Goal: Task Accomplishment & Management: Complete application form

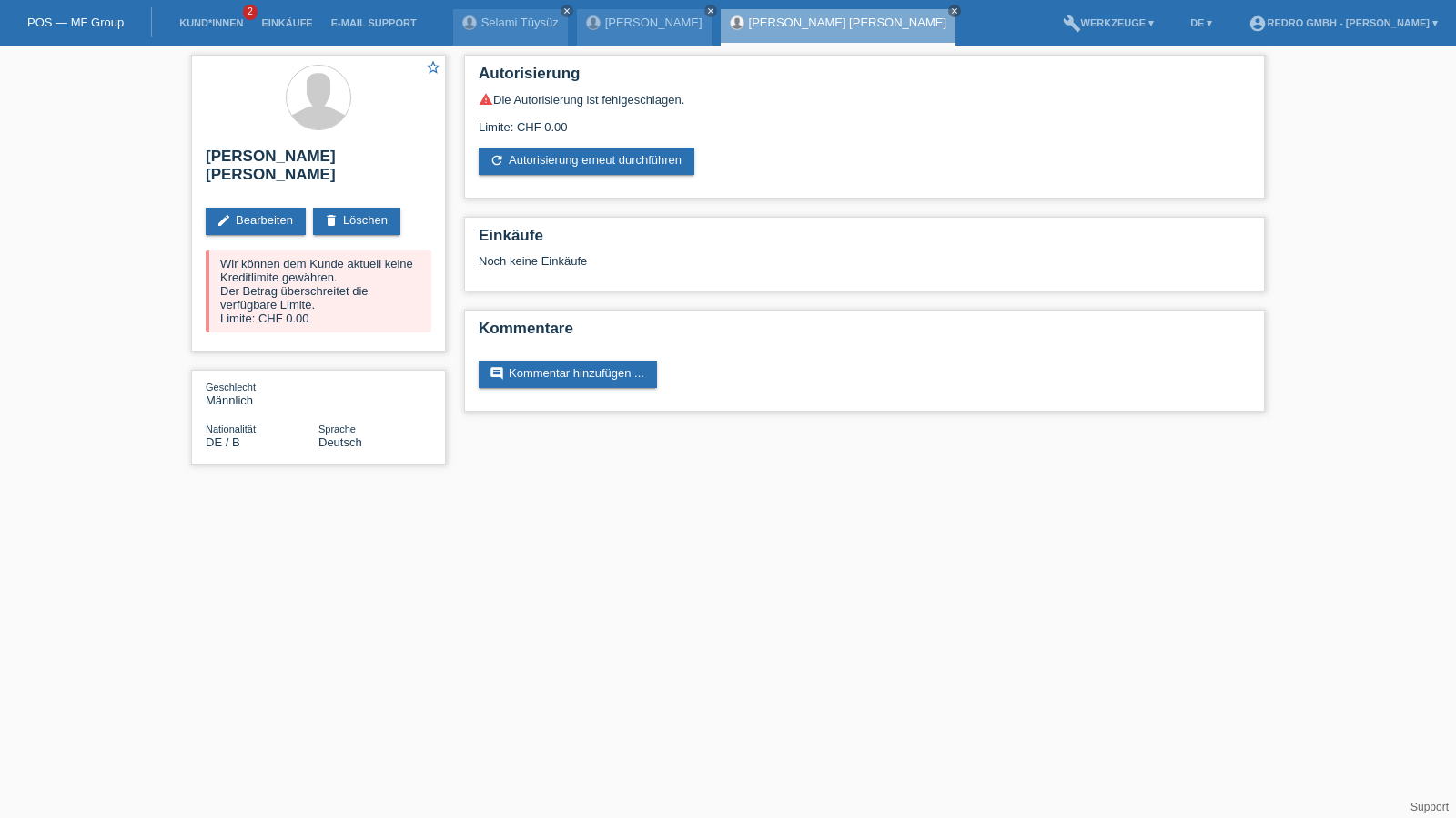
click at [201, 27] on link "Kund*innen" at bounding box center [211, 22] width 82 height 11
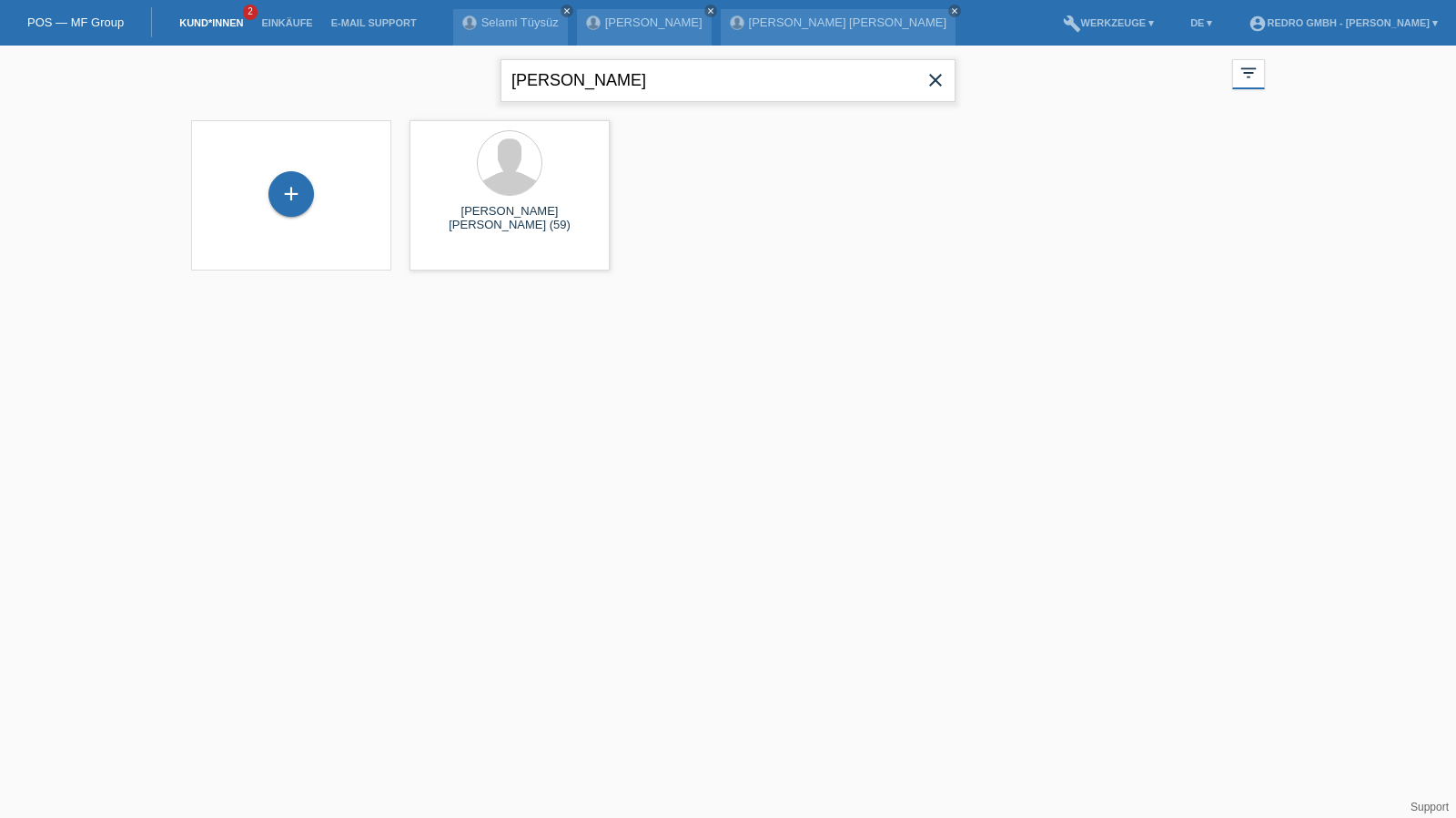
click at [644, 83] on input "maubach" at bounding box center [727, 80] width 455 height 43
paste input "Wiszniewski"
type input "Wiszniewski"
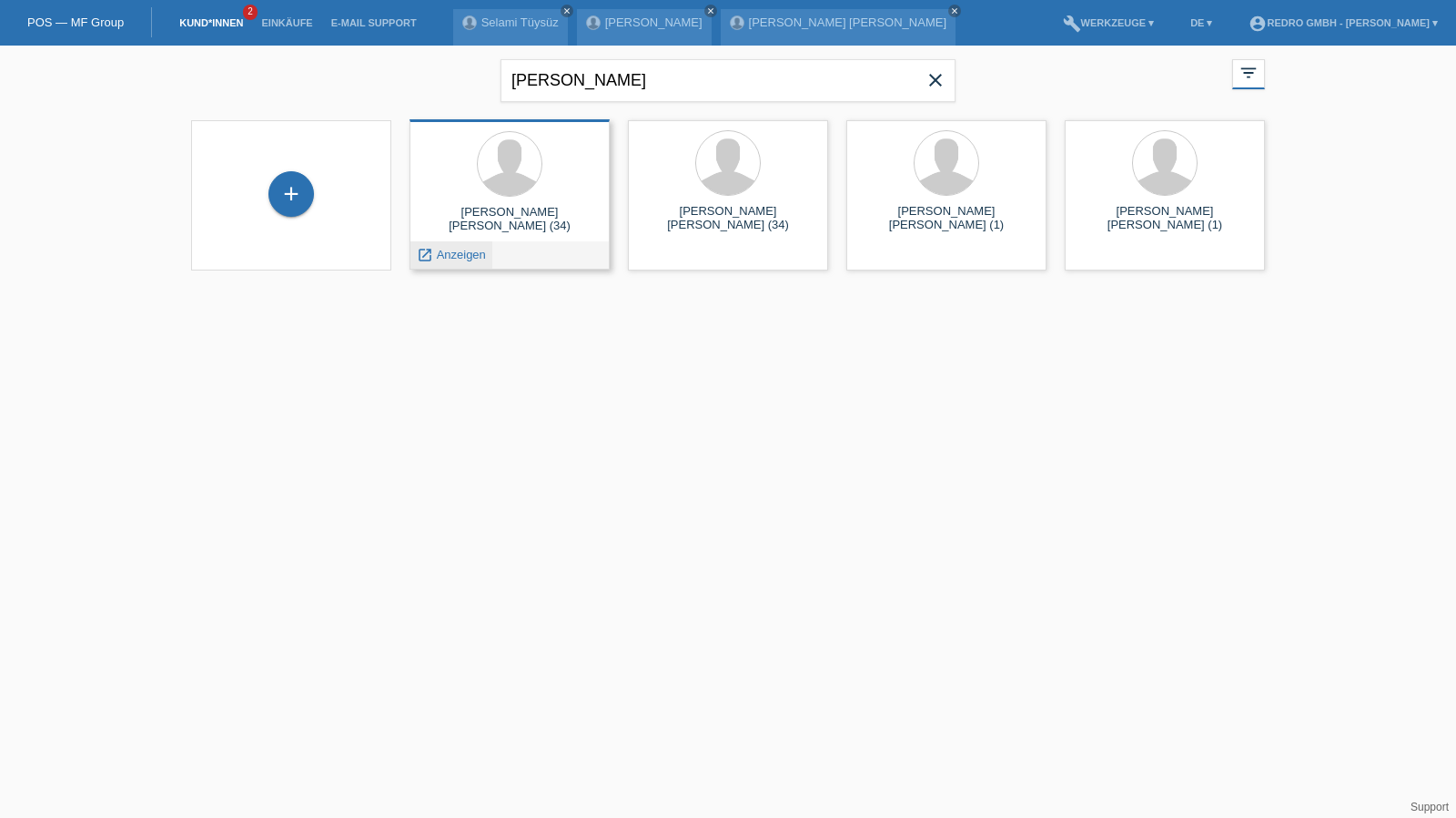
click at [465, 256] on span "Anzeigen" at bounding box center [460, 255] width 49 height 14
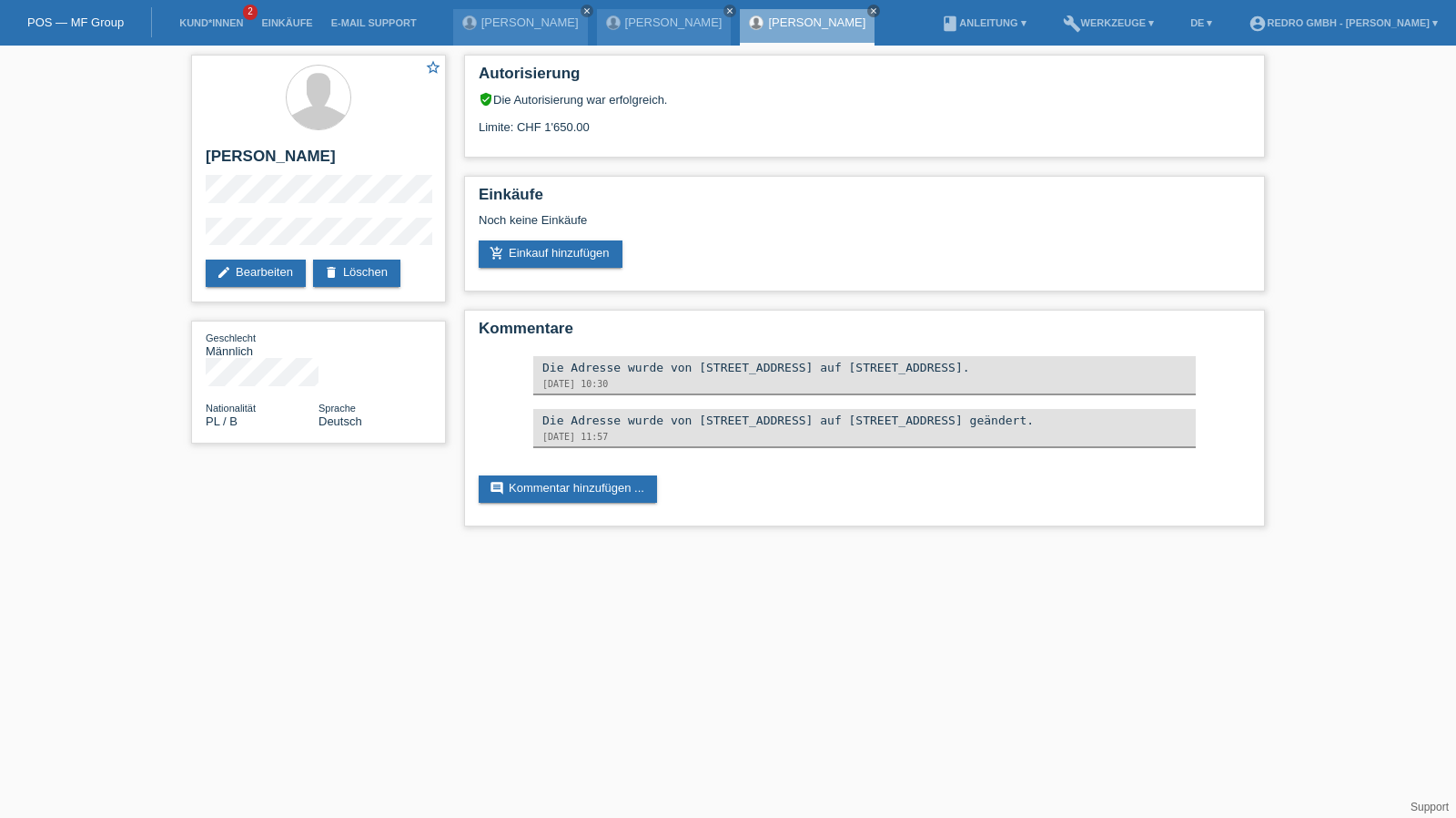
click at [156, 240] on div "star_border Lucjan Patryk Wiszniewski edit Bearbeiten delete Löschen Geschlecht…" at bounding box center [728, 295] width 1456 height 499
click at [280, 165] on h2 "[PERSON_NAME] [PERSON_NAME]" at bounding box center [318, 160] width 226 height 27
click at [282, 158] on h2 "[PERSON_NAME] [PERSON_NAME]" at bounding box center [318, 160] width 226 height 27
drag, startPoint x: 282, startPoint y: 158, endPoint x: 246, endPoint y: 62, distance: 102.5
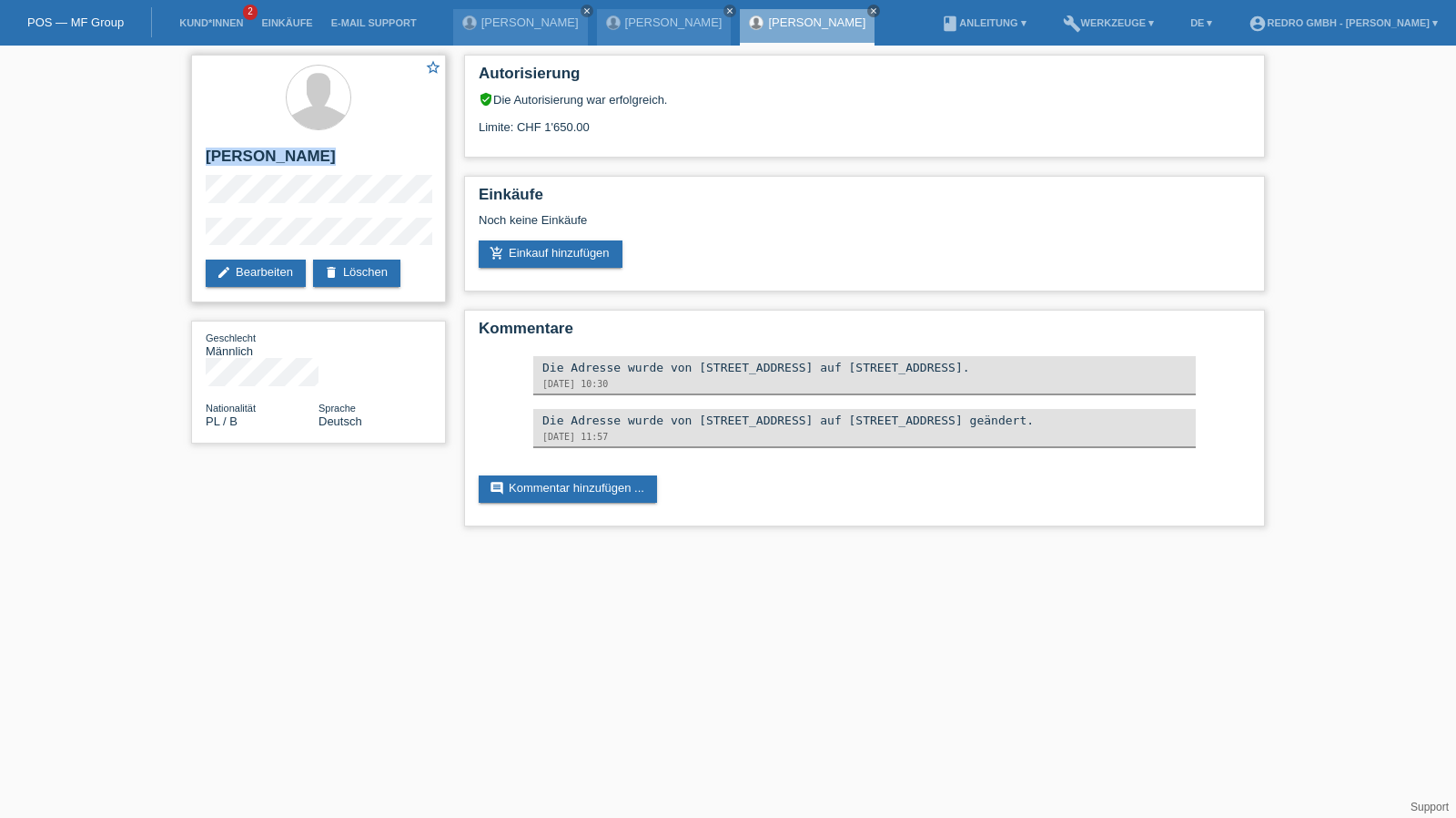
click at [282, 158] on h2 "[PERSON_NAME]" at bounding box center [318, 160] width 226 height 27
drag, startPoint x: 267, startPoint y: 205, endPoint x: 273, endPoint y: 174, distance: 31.6
click at [273, 174] on h2 "[PERSON_NAME]" at bounding box center [318, 160] width 226 height 27
click at [272, 174] on h2 "[PERSON_NAME]" at bounding box center [318, 160] width 226 height 27
click at [272, 174] on h2 "[PERSON_NAME] [PERSON_NAME]" at bounding box center [318, 160] width 226 height 27
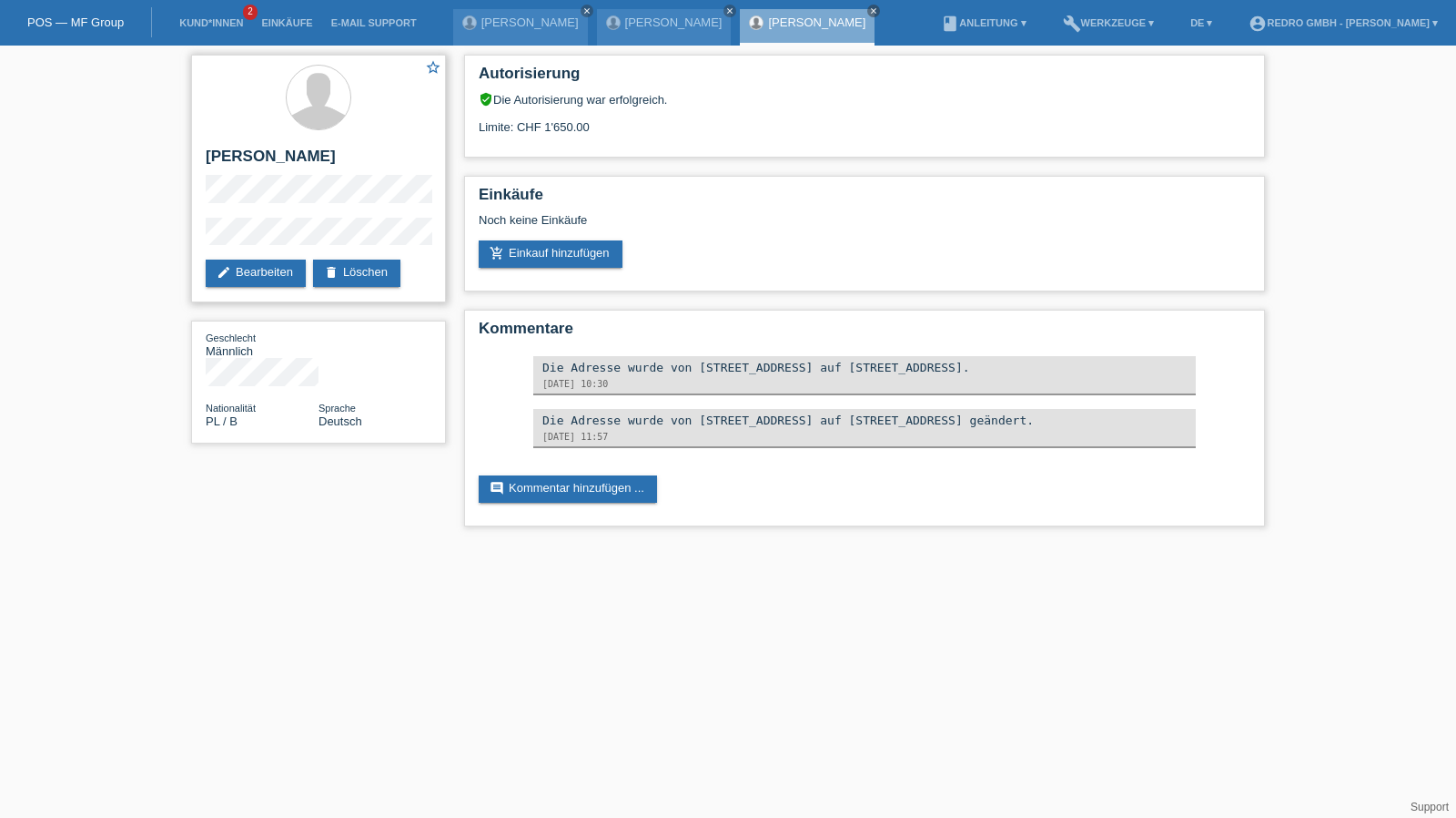
click at [257, 215] on div "star_border Lucjan Patryk Wiszniewski edit Bearbeiten delete Löschen" at bounding box center [318, 178] width 255 height 248
click at [257, 214] on div "star_border Lucjan Patryk Wiszniewski edit Bearbeiten delete Löschen" at bounding box center [318, 178] width 255 height 248
click at [203, 26] on link "Kund*innen" at bounding box center [211, 22] width 82 height 11
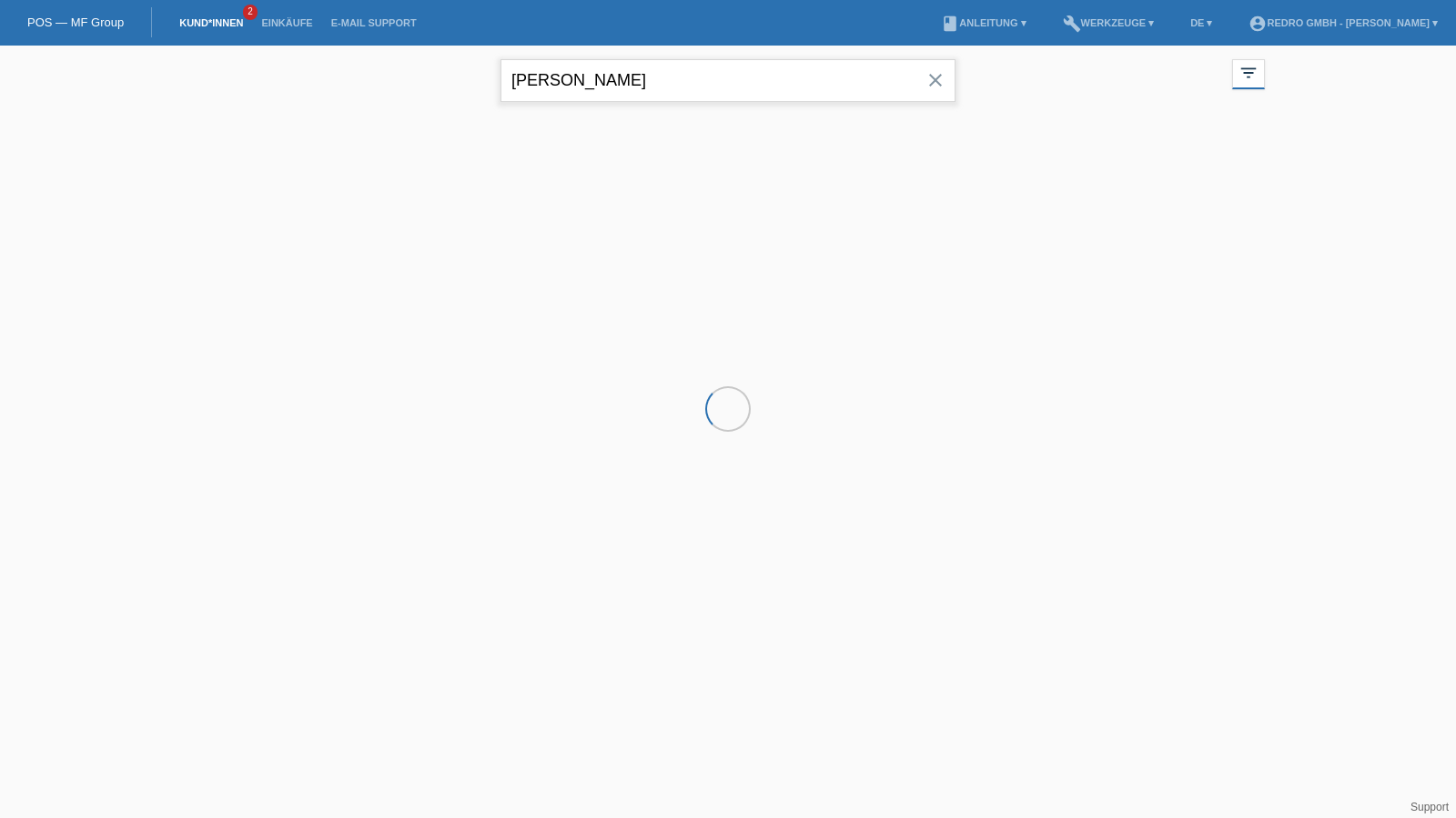
click at [586, 81] on input "[PERSON_NAME]" at bounding box center [727, 80] width 455 height 43
drag, startPoint x: 0, startPoint y: 0, endPoint x: 586, endPoint y: 81, distance: 591.6
click at [586, 81] on input "[PERSON_NAME]" at bounding box center [727, 80] width 455 height 43
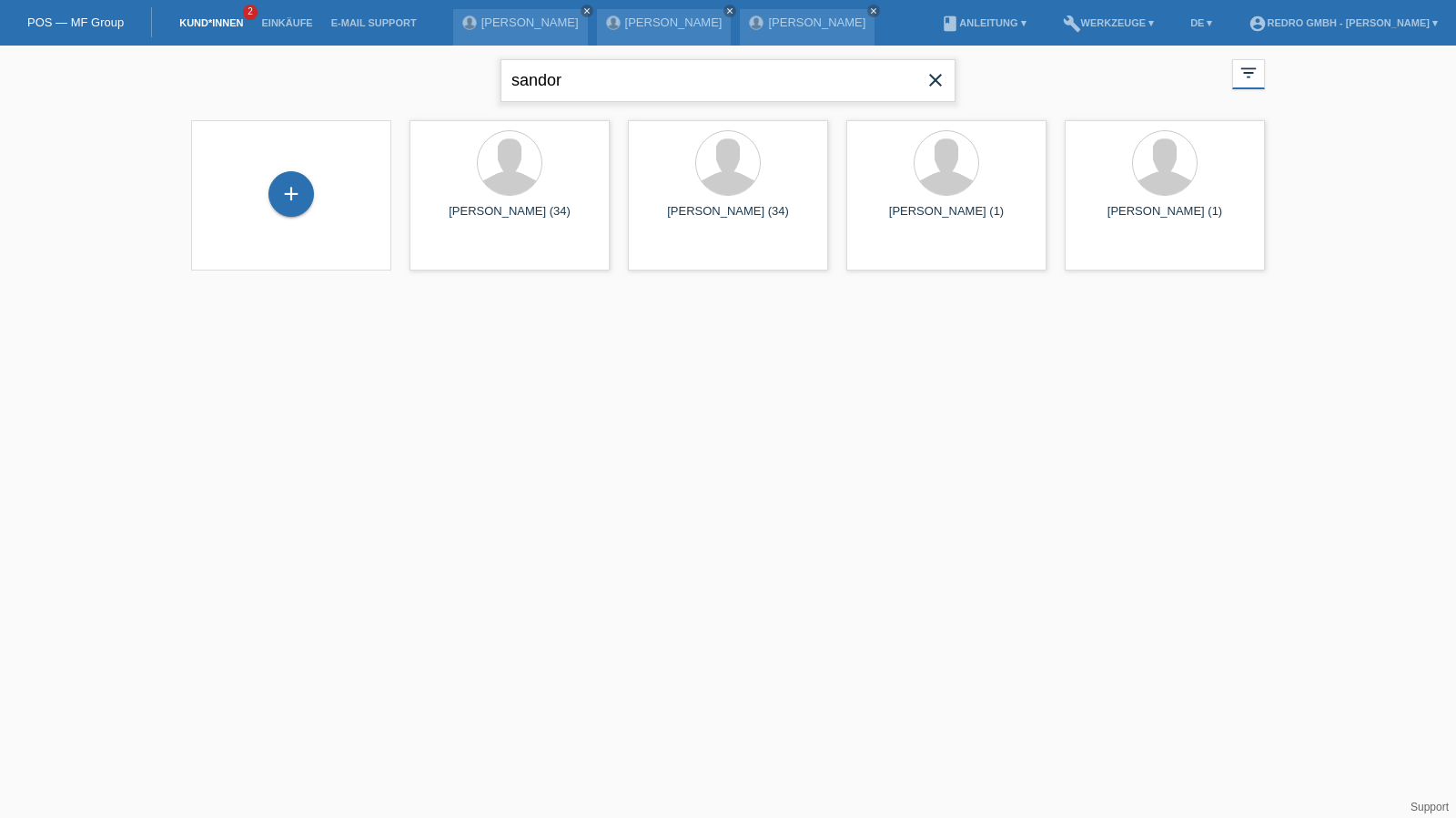
type input "sandor"
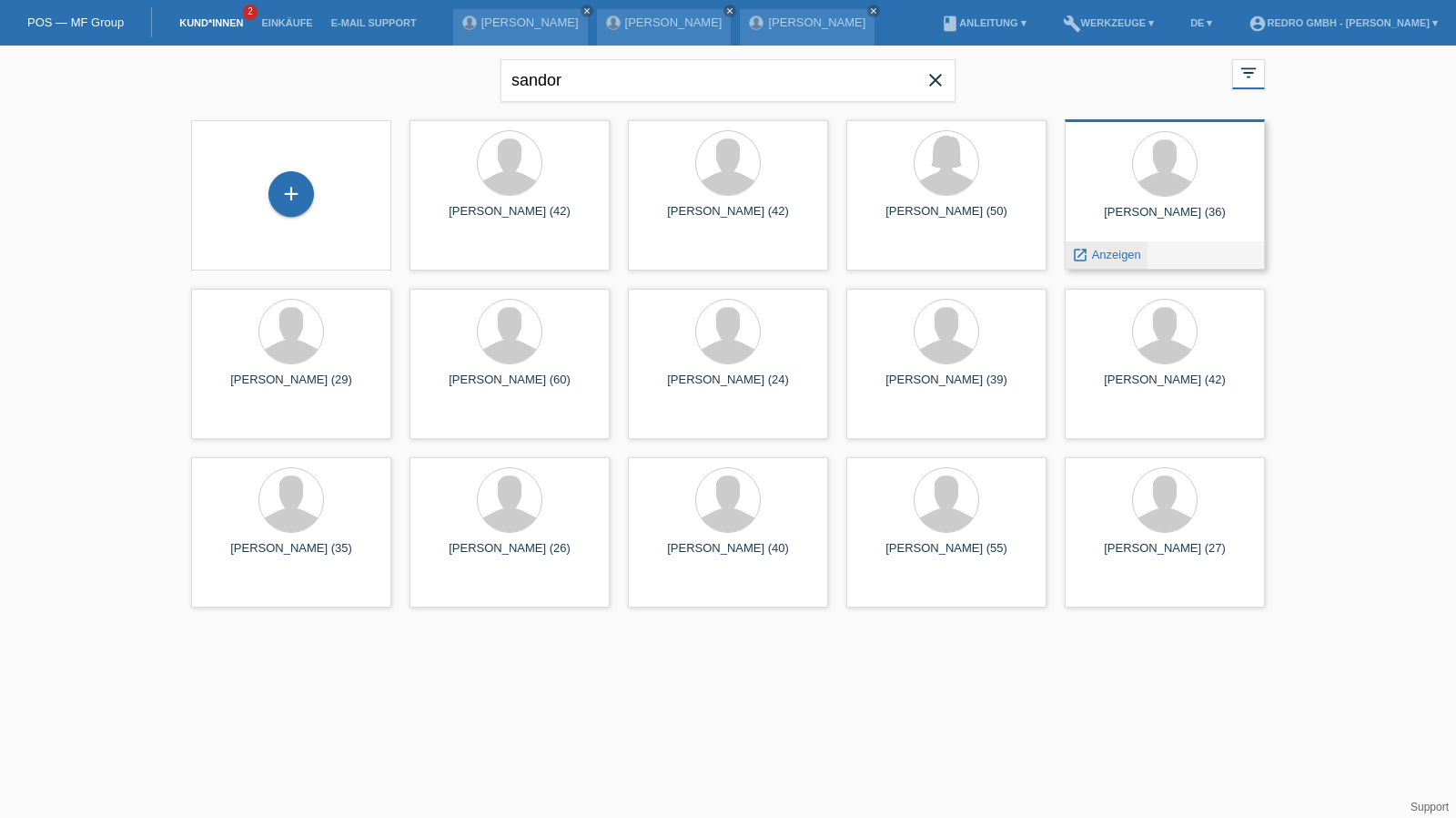
click at [1123, 253] on span "Anzeigen" at bounding box center [1116, 255] width 49 height 14
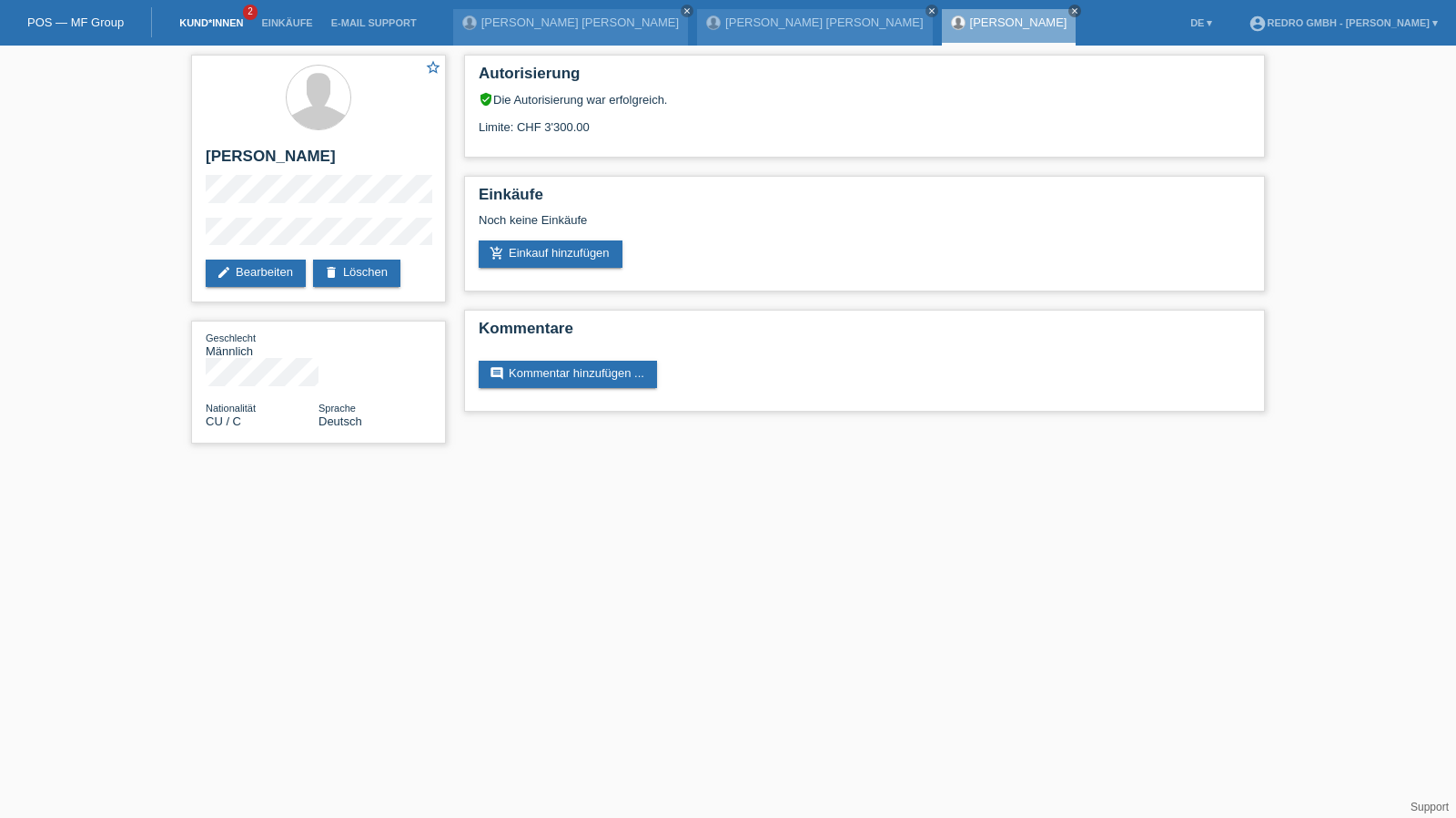
click at [205, 22] on link "Kund*innen" at bounding box center [211, 22] width 82 height 11
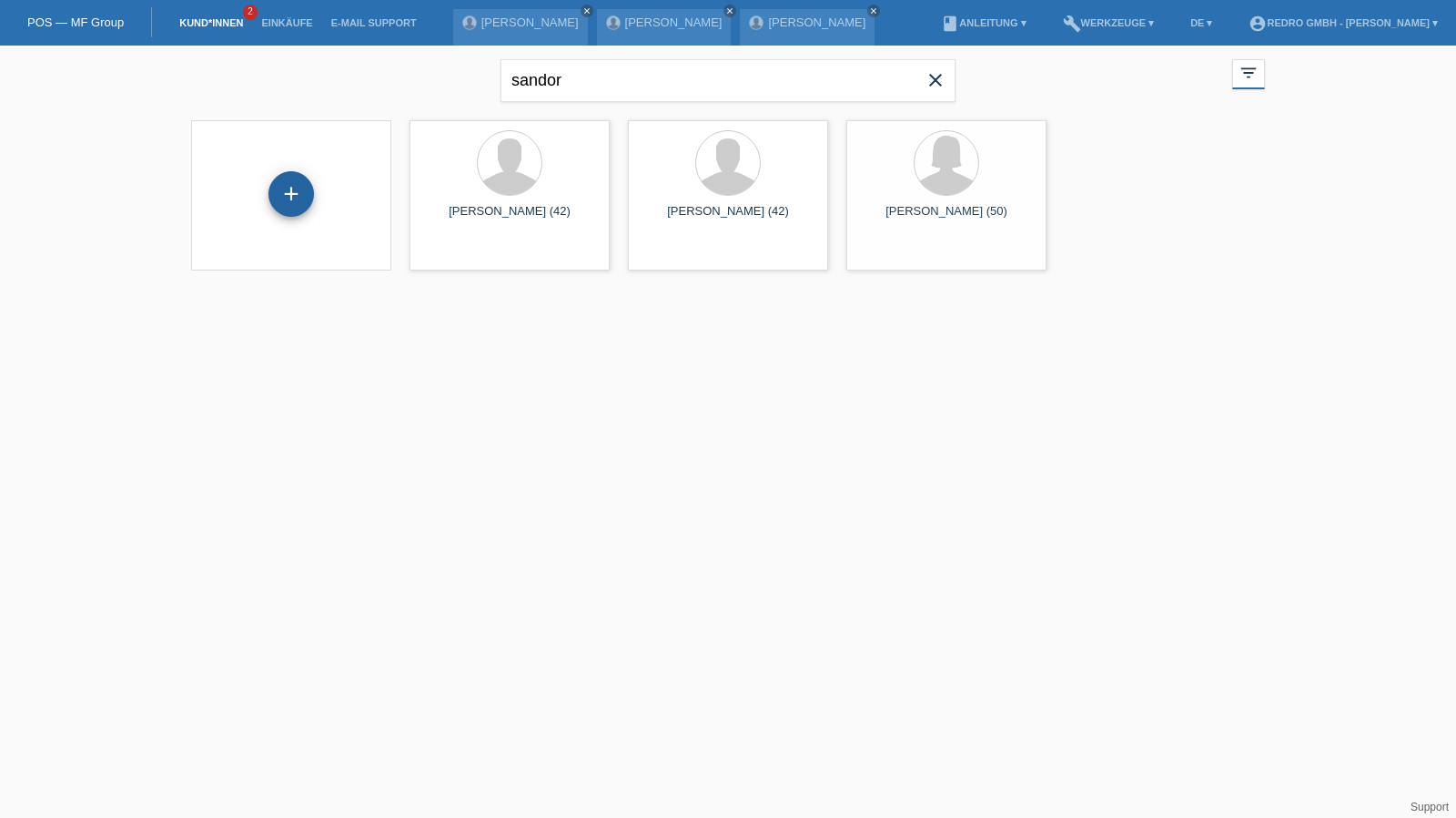
click at [274, 204] on div "+" at bounding box center [291, 193] width 44 height 31
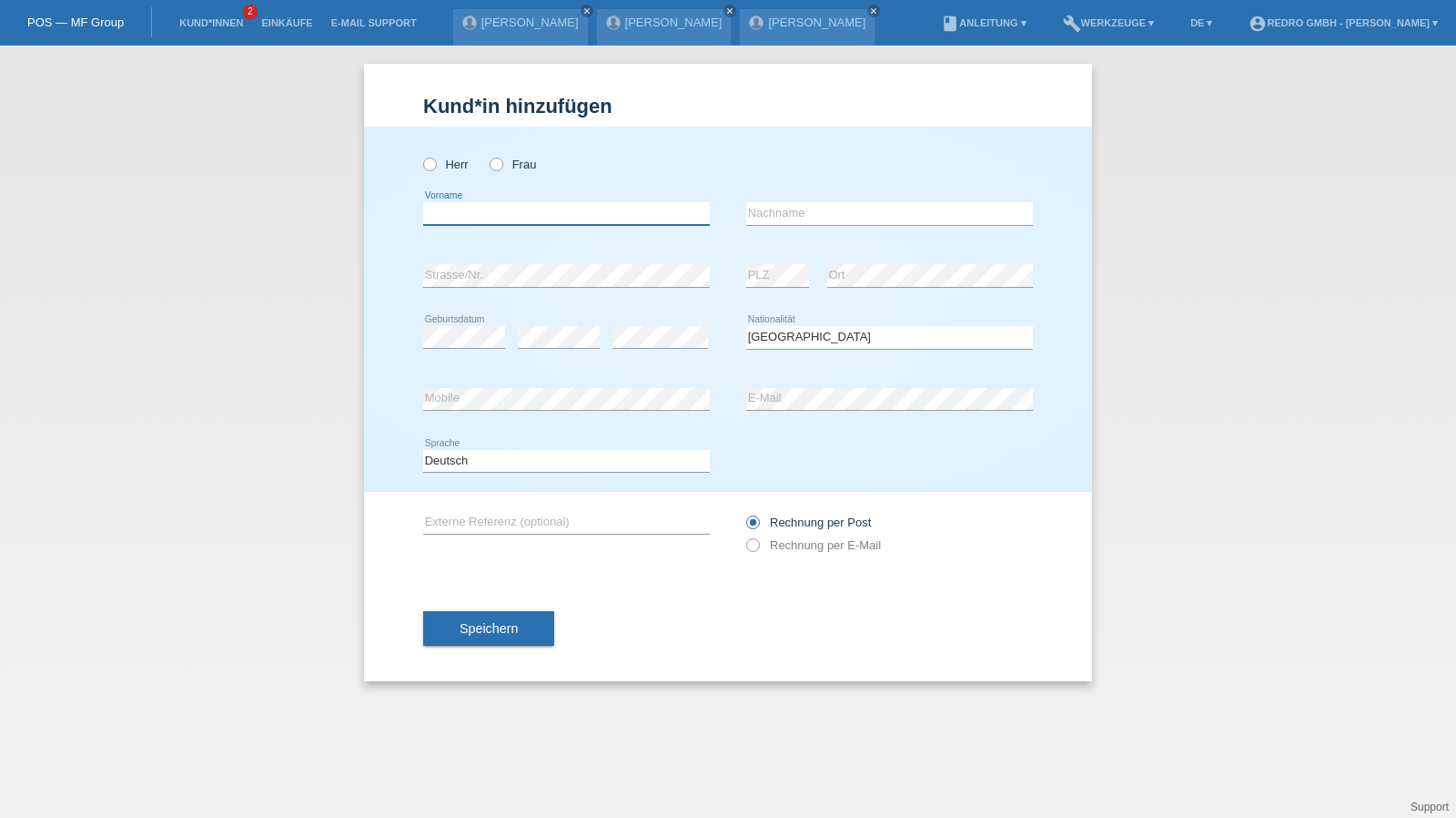
click at [507, 217] on input "text" at bounding box center [566, 213] width 286 height 23
type input "Nazhatullah"
type input "Simab"
click at [849, 218] on input "Simab" at bounding box center [889, 213] width 286 height 23
click at [434, 620] on button "Speichern" at bounding box center [488, 628] width 131 height 35
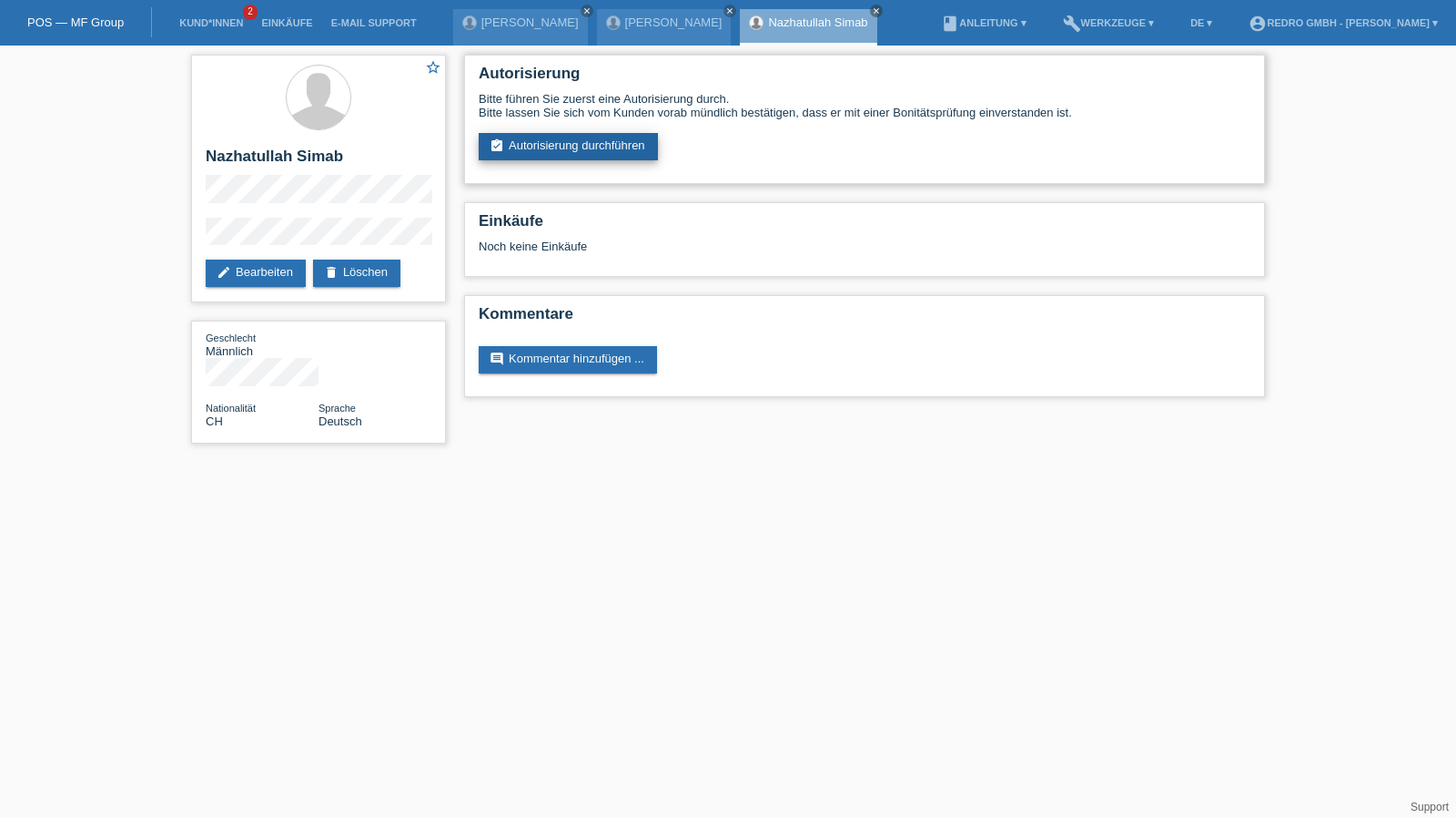
click at [631, 154] on link "assignment_turned_in Autorisierung durchführen" at bounding box center [568, 146] width 179 height 27
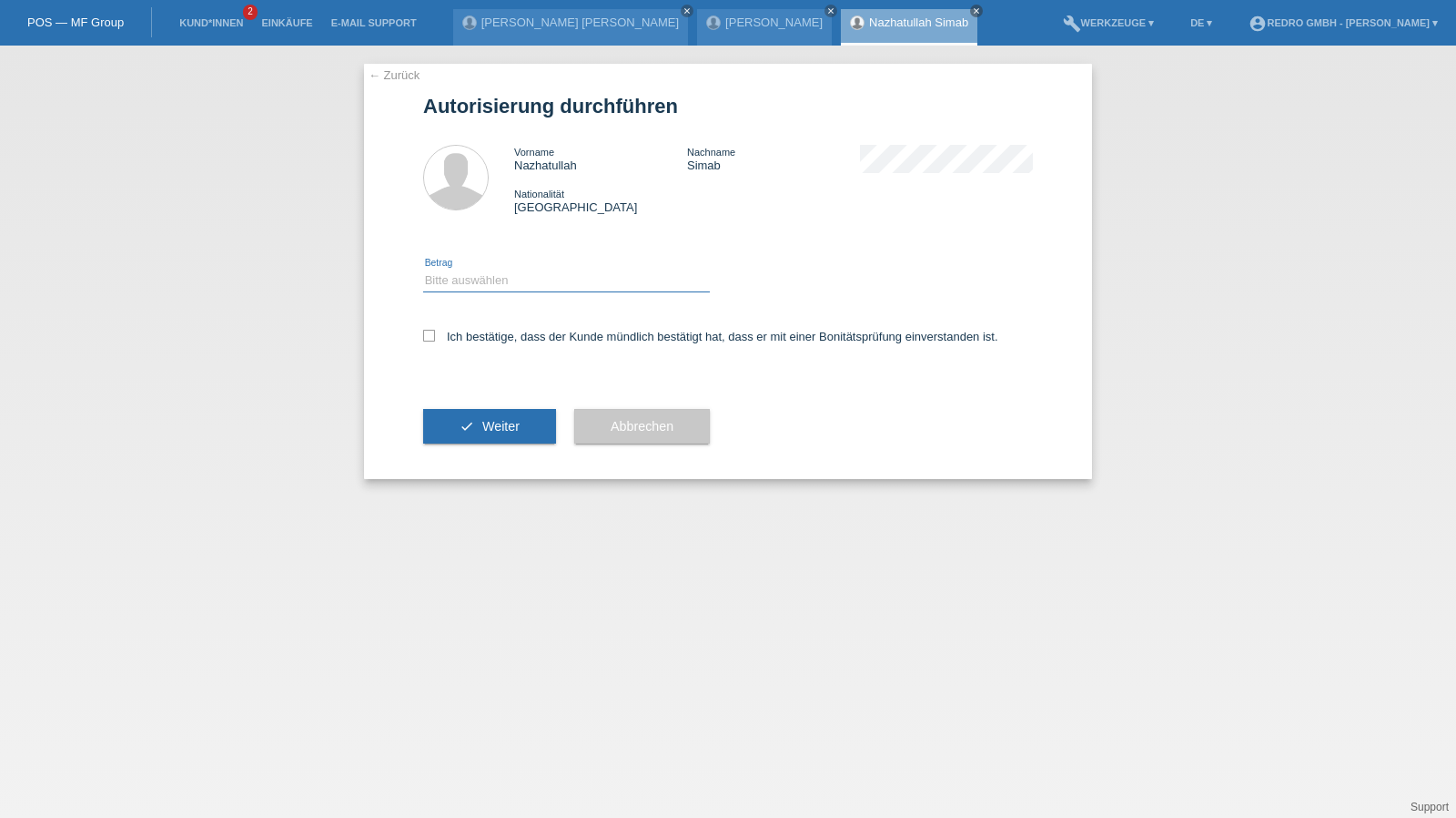
click at [514, 291] on select "Bitte auswählen CHF 1.00 - CHF 499.00 CHF 500.00 - CHF 1'999.00 CHF 2'000.00 - …" at bounding box center [566, 281] width 286 height 22
select select "1"
click at [423, 270] on select "Bitte auswählen CHF 1.00 - CHF 499.00 CHF 500.00 - CHF 1'999.00 CHF 2'000.00 - …" at bounding box center [566, 281] width 286 height 22
click at [493, 337] on label "Ich bestätige, dass der Kunde mündlich bestätigt hat, dass er mit einer Bonität…" at bounding box center [710, 336] width 575 height 14
click at [435, 337] on input "Ich bestätige, dass der Kunde mündlich bestätigt hat, dass er mit einer Bonität…" at bounding box center [429, 335] width 12 height 12
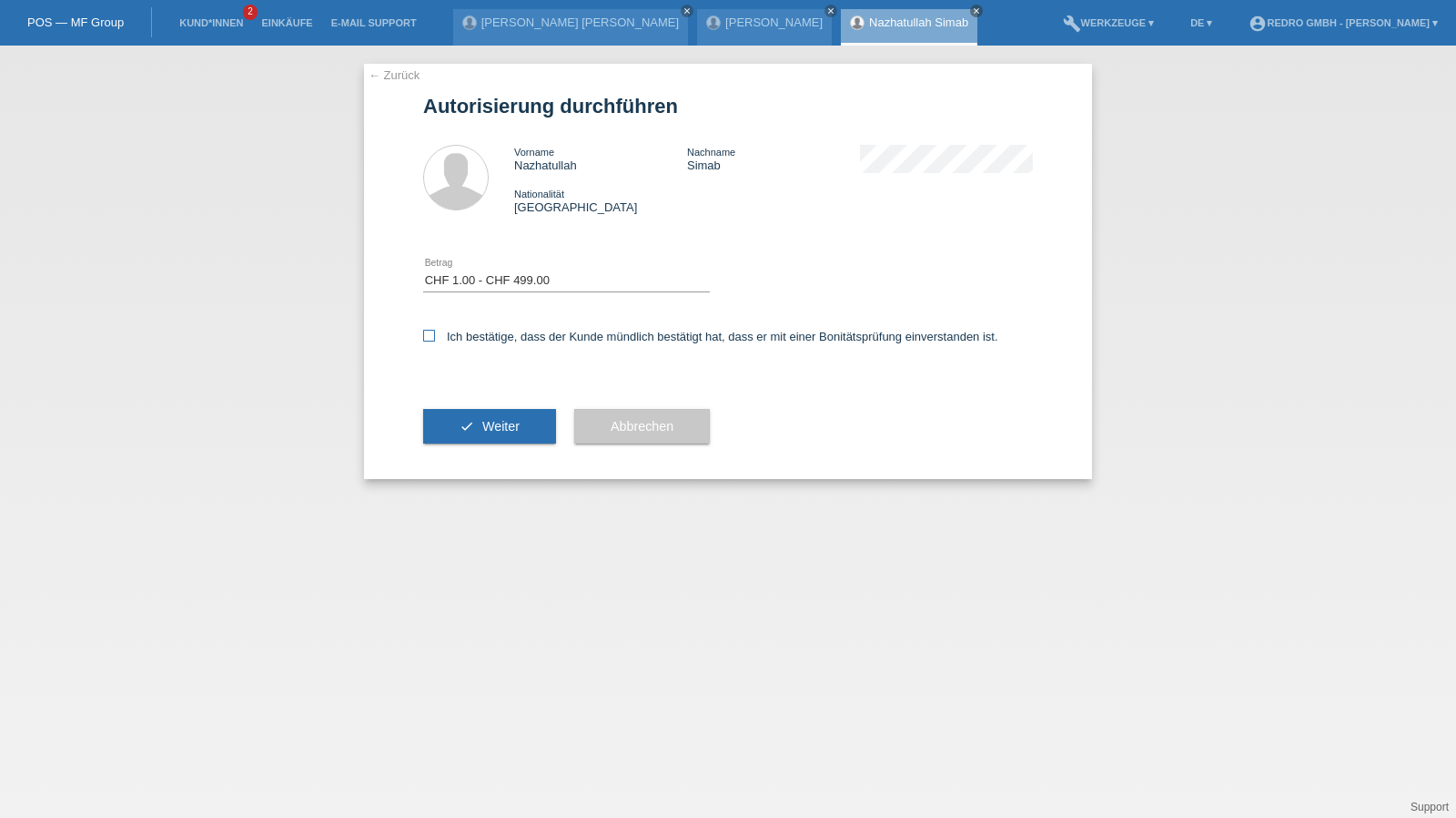
checkbox input "true"
click at [473, 436] on button "check Weiter" at bounding box center [489, 426] width 133 height 35
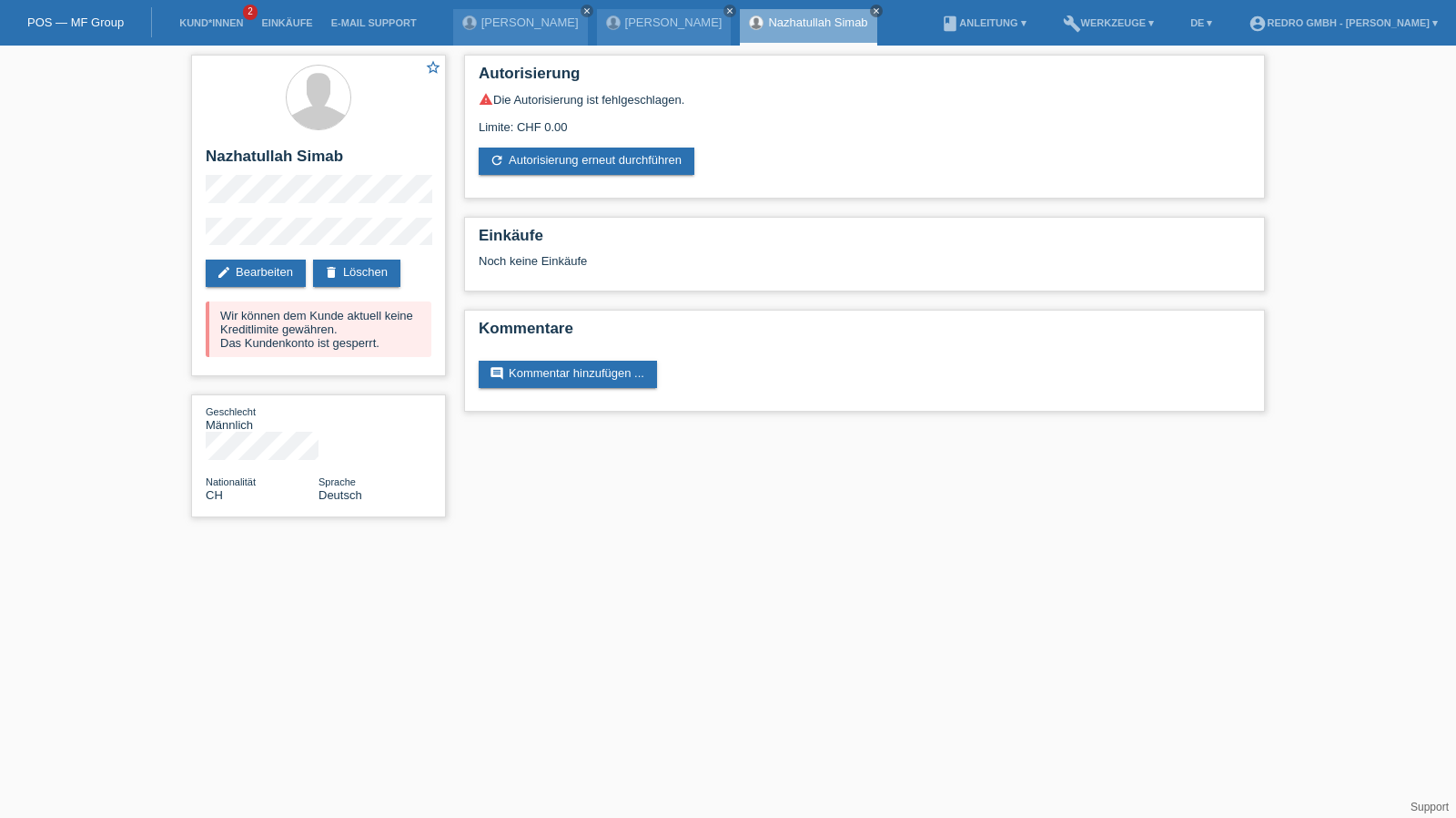
drag, startPoint x: 202, startPoint y: 36, endPoint x: 216, endPoint y: 21, distance: 20.5
click at [202, 36] on li "Kund*innen 2" at bounding box center [211, 23] width 82 height 47
click at [216, 21] on link "Kund*innen" at bounding box center [211, 22] width 82 height 11
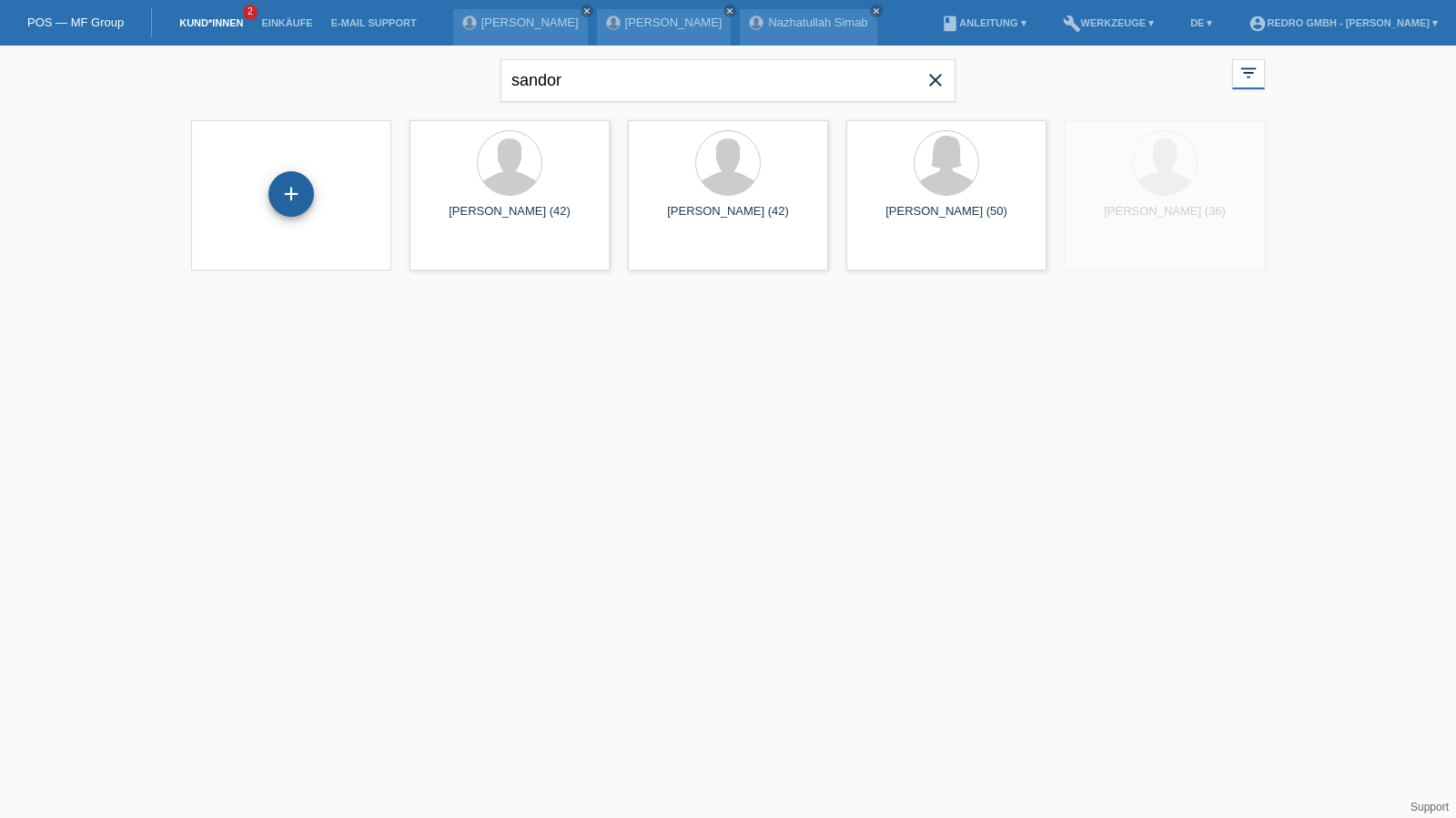
click at [274, 196] on div "+" at bounding box center [291, 193] width 44 height 31
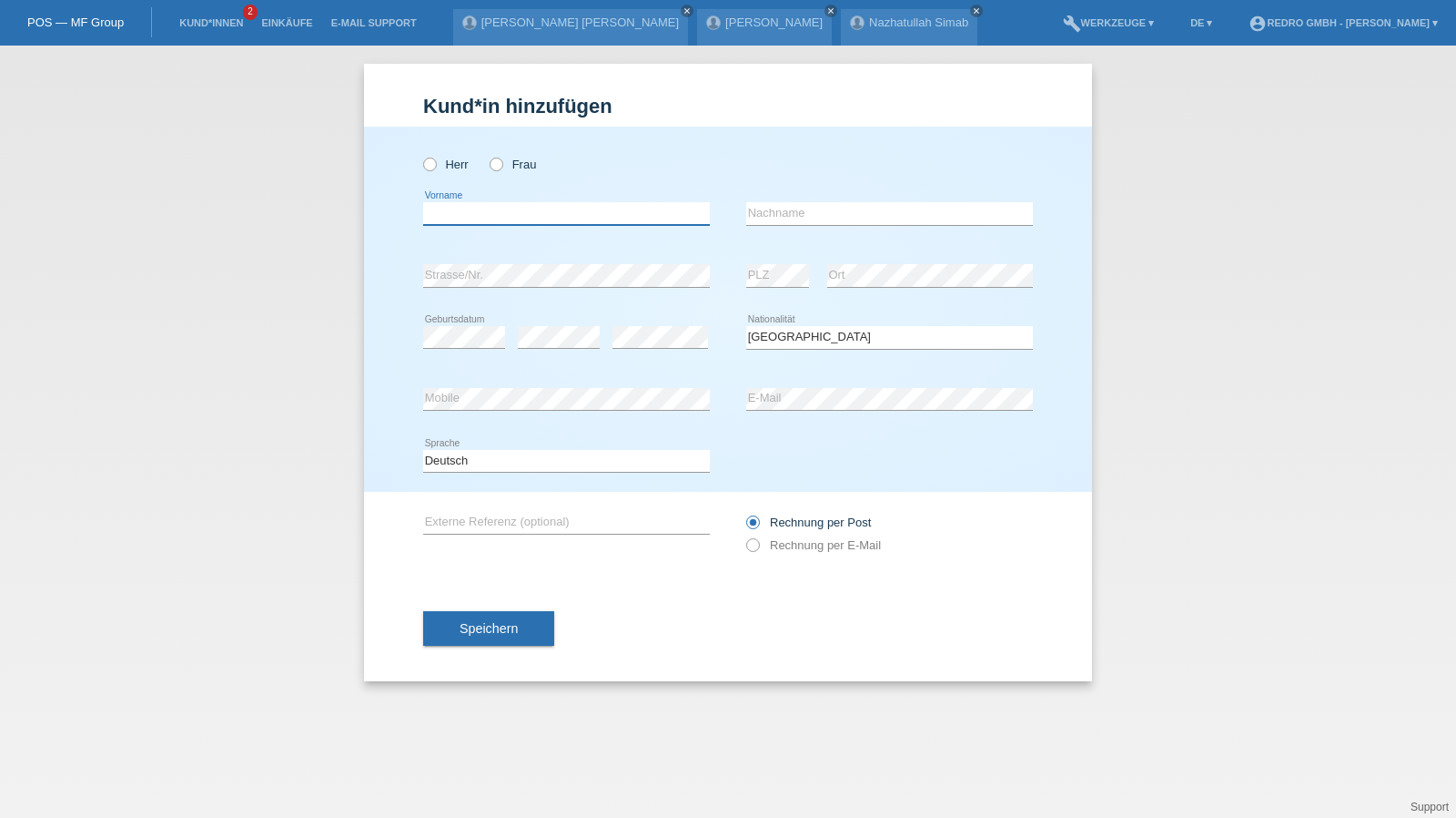
click at [533, 218] on input "text" at bounding box center [566, 213] width 286 height 23
type input "[PERSON_NAME]"
click at [476, 626] on span "Speichern" at bounding box center [488, 628] width 59 height 15
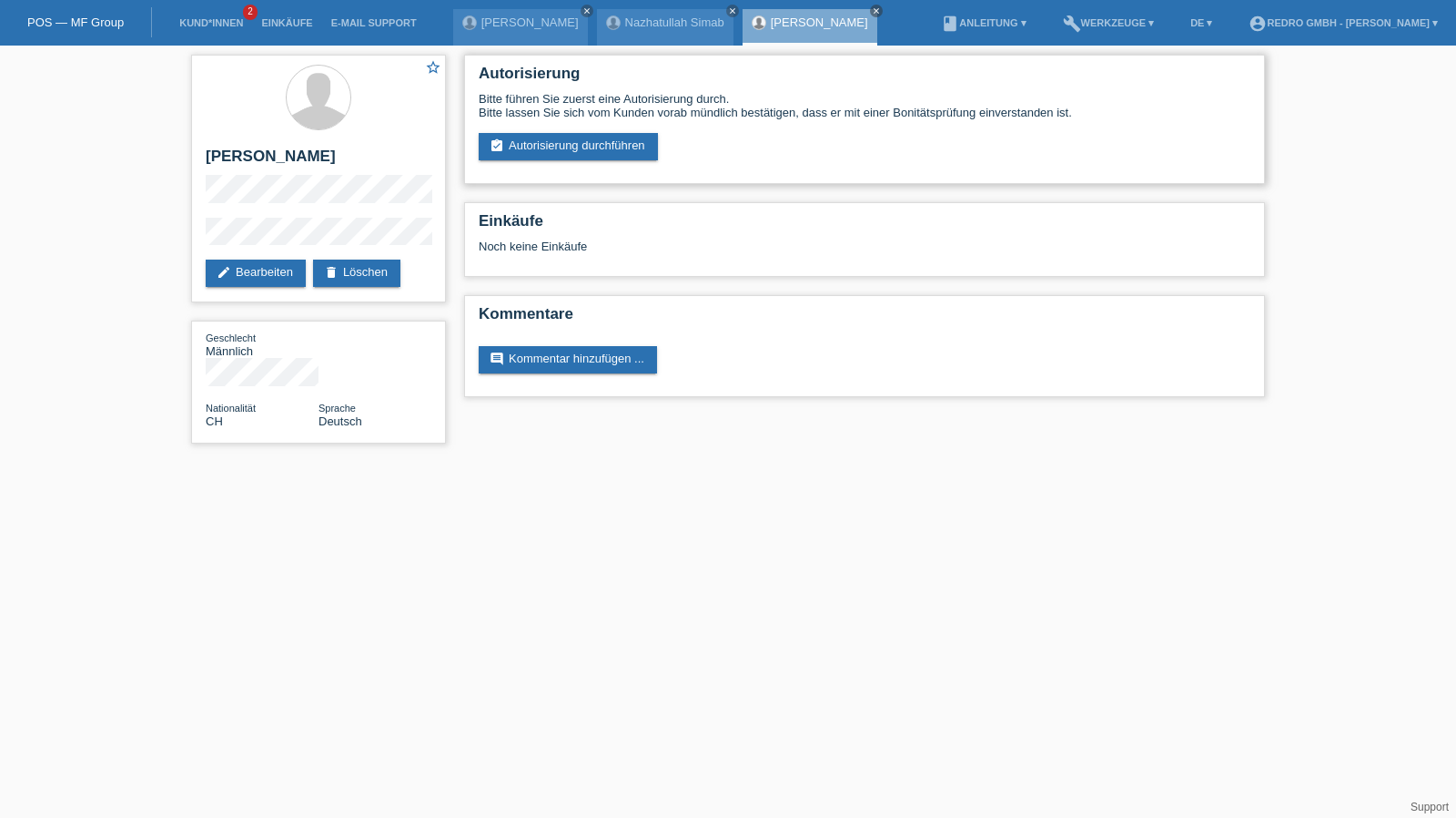
drag, startPoint x: 0, startPoint y: 0, endPoint x: 583, endPoint y: 163, distance: 605.4
click at [583, 163] on div "Autorisierung Bitte führen Sie zuerst eine Autorisierung durch. Bitte lassen Si…" at bounding box center [864, 119] width 801 height 129
click at [586, 138] on link "assignment_turned_in Autorisierung durchführen" at bounding box center [568, 146] width 179 height 27
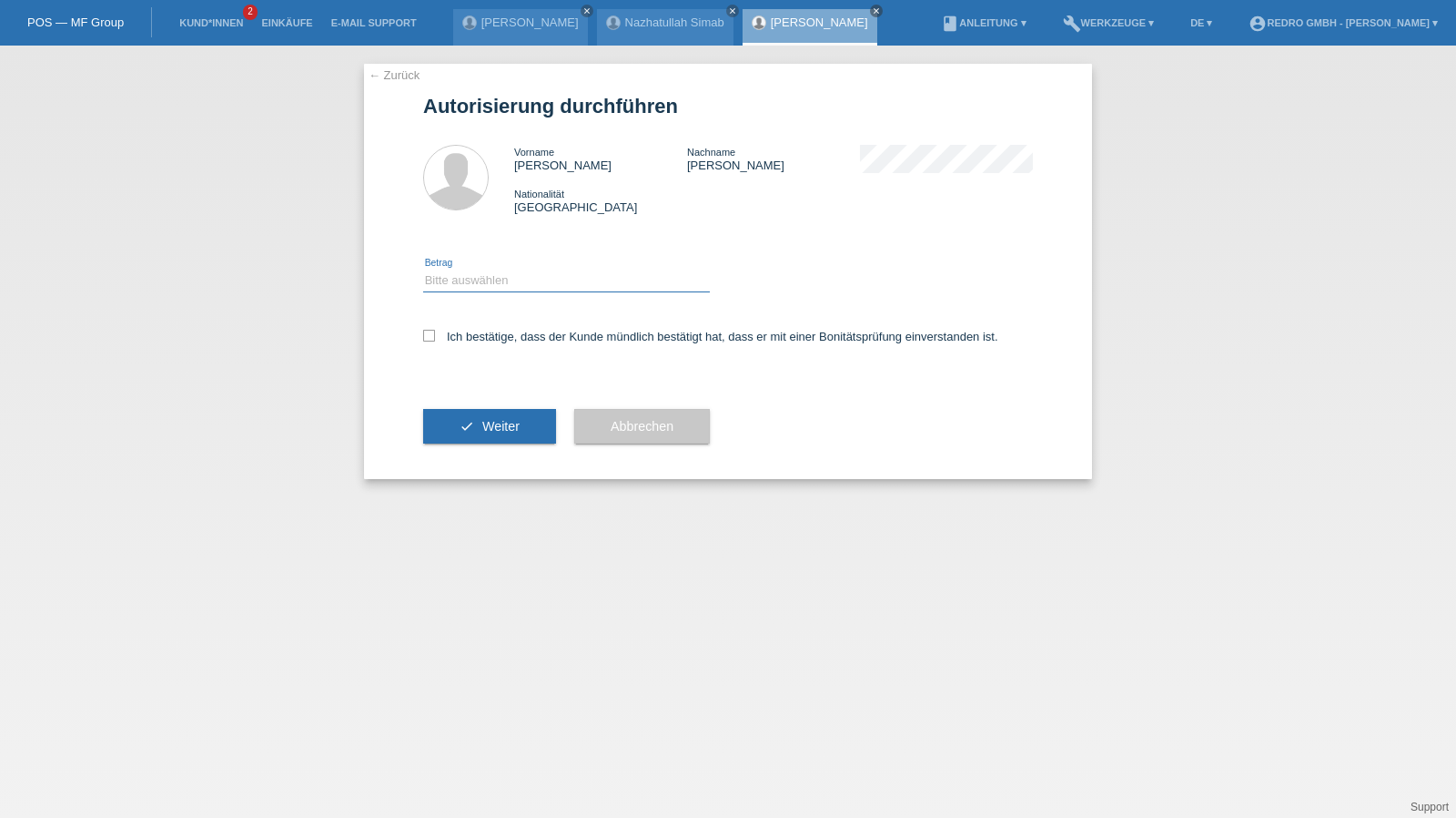
click at [478, 285] on select "Bitte auswählen CHF 1.00 - CHF 499.00 CHF 500.00 - CHF 1'999.00 CHF 2'000.00 - …" at bounding box center [566, 281] width 286 height 22
select select "1"
click at [423, 270] on select "Bitte auswählen CHF 1.00 - CHF 499.00 CHF 500.00 - CHF 1'999.00 CHF 2'000.00 - …" at bounding box center [566, 281] width 286 height 22
click at [462, 336] on label "Ich bestätige, dass der Kunde mündlich bestätigt hat, dass er mit einer Bonität…" at bounding box center [710, 336] width 575 height 14
click at [435, 336] on input "Ich bestätige, dass der Kunde mündlich bestätigt hat, dass er mit einer Bonität…" at bounding box center [429, 335] width 12 height 12
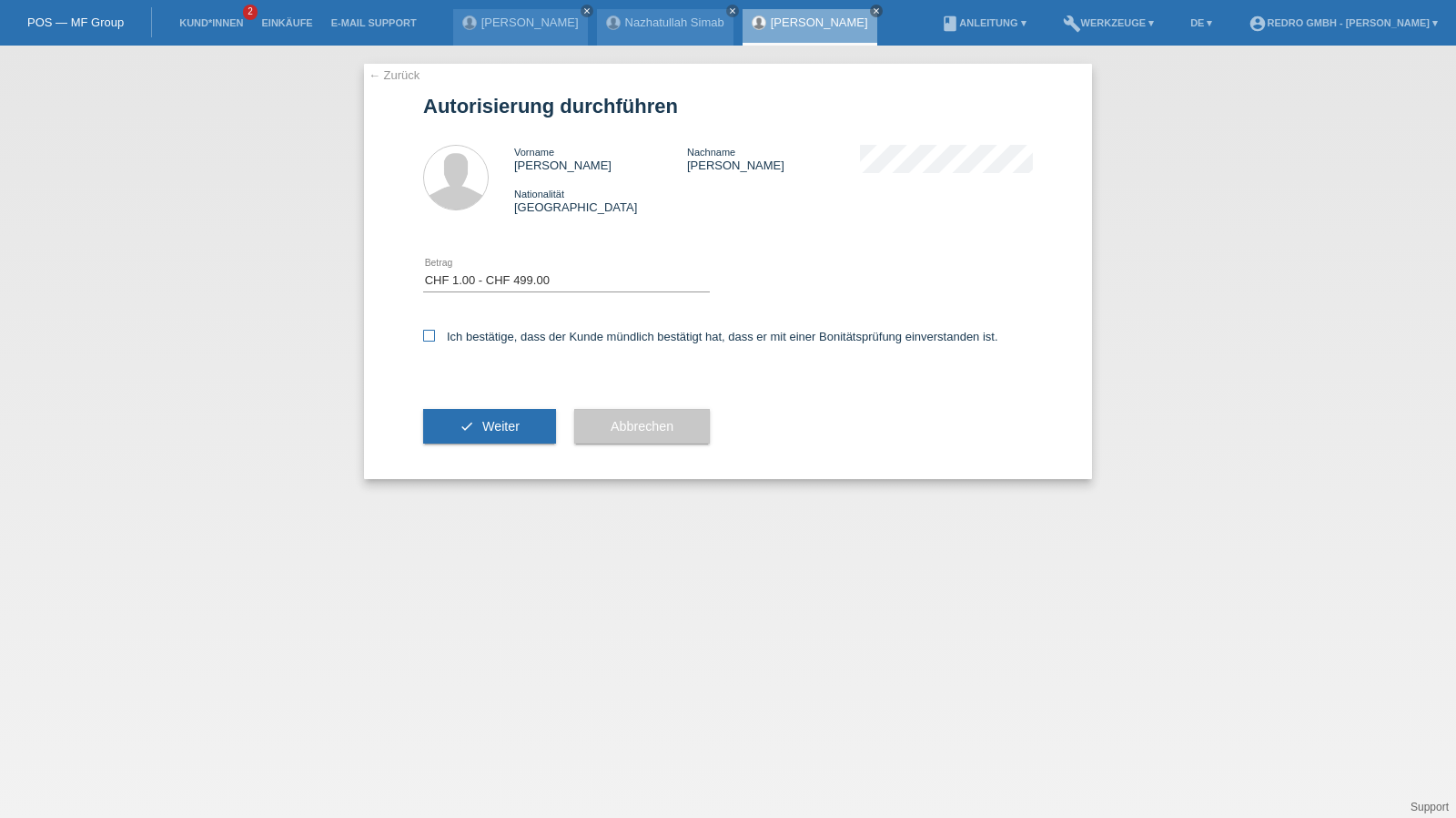
checkbox input "true"
click at [455, 417] on button "check Weiter" at bounding box center [489, 426] width 133 height 35
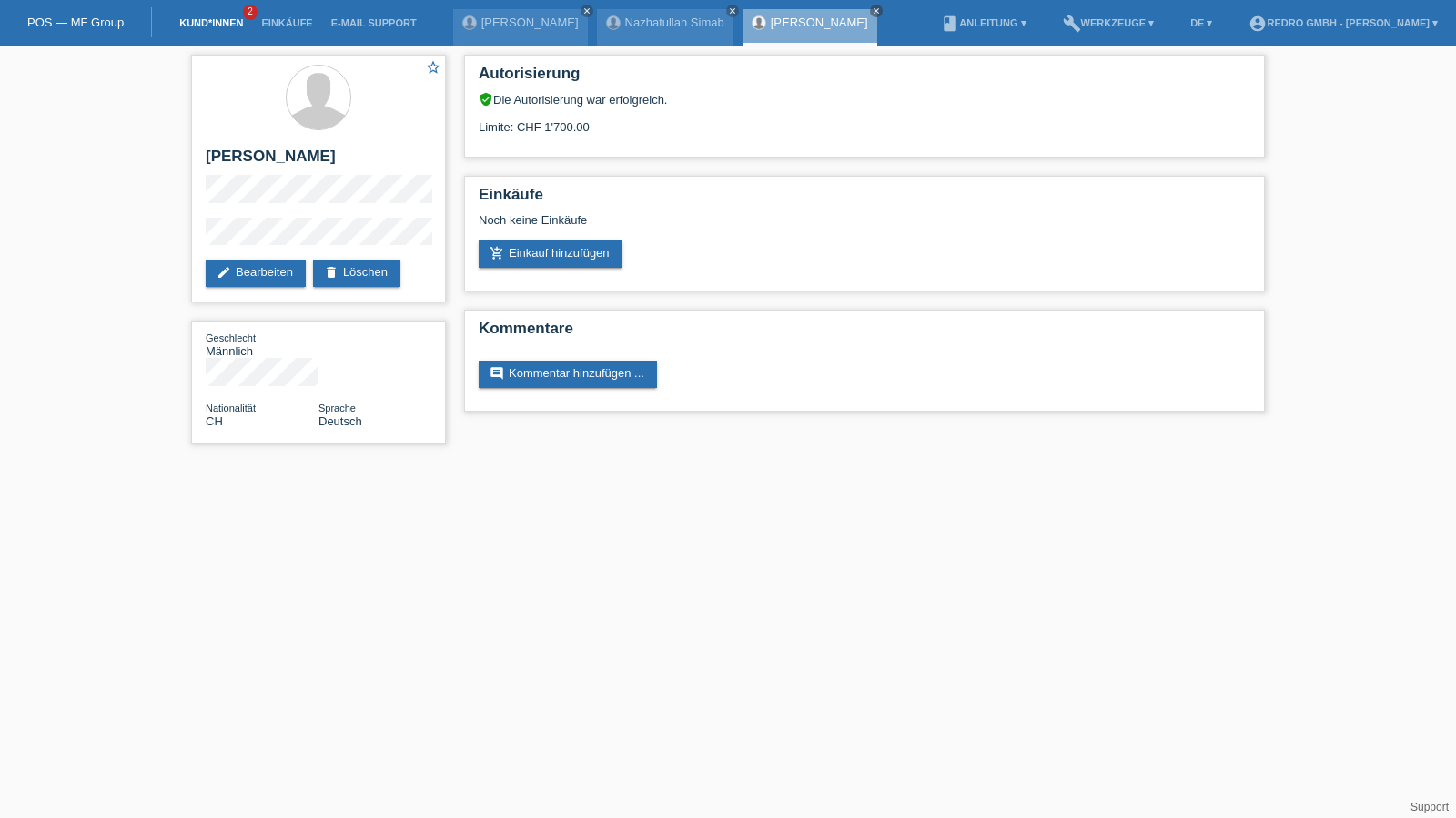
click at [199, 23] on link "Kund*innen" at bounding box center [211, 22] width 82 height 11
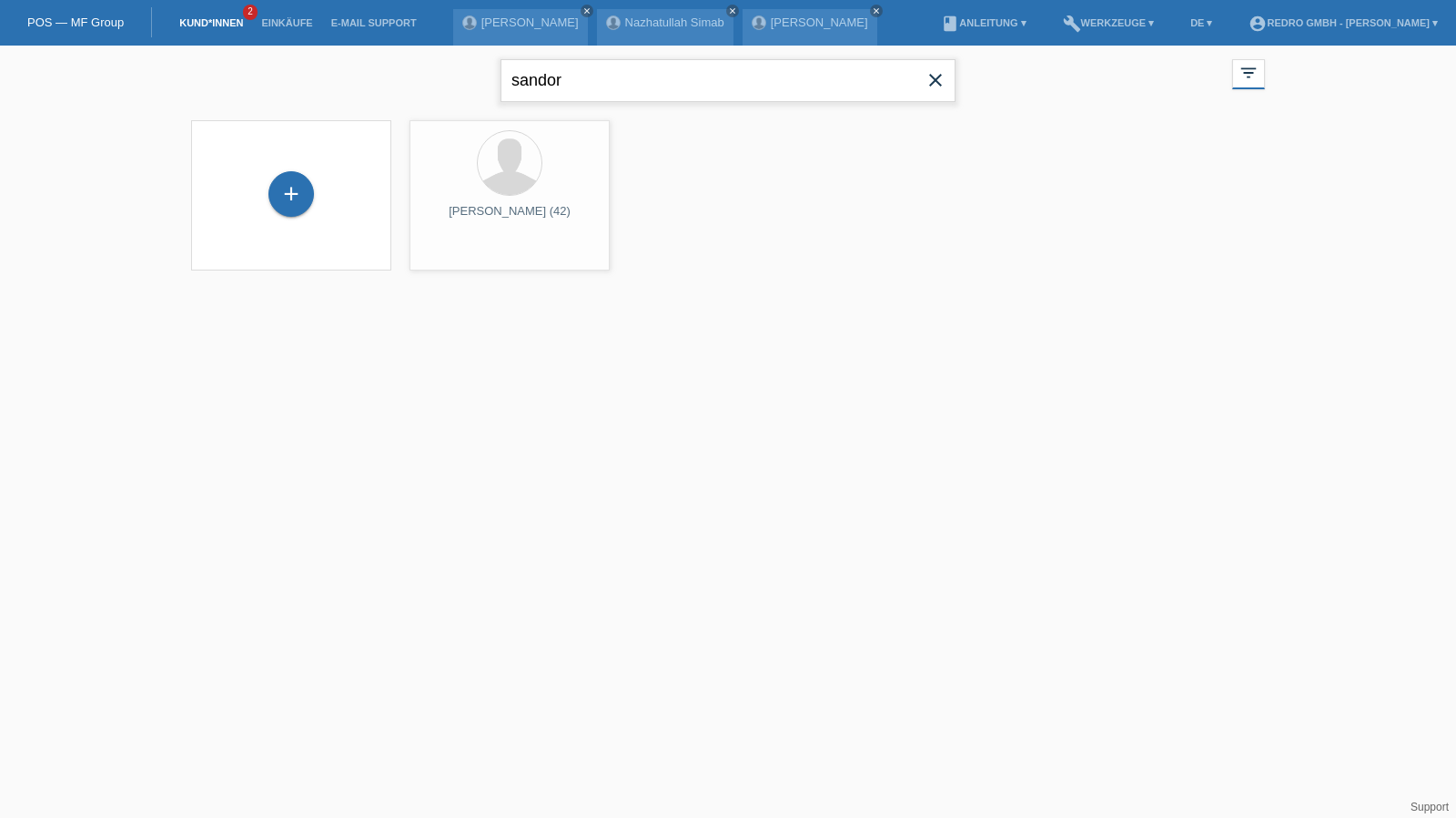
click at [587, 69] on input "sandor" at bounding box center [727, 80] width 455 height 43
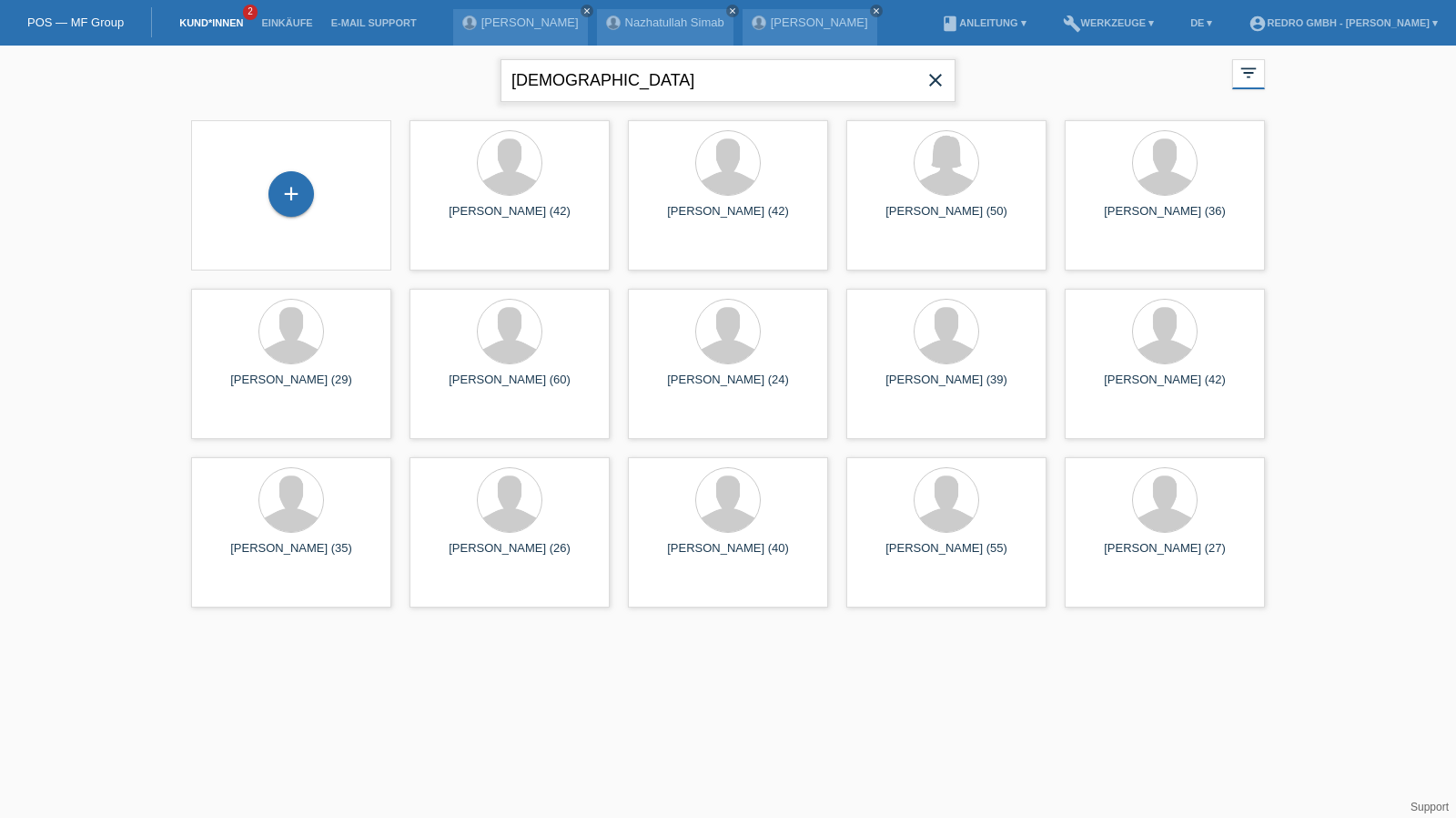
type input "huguenin"
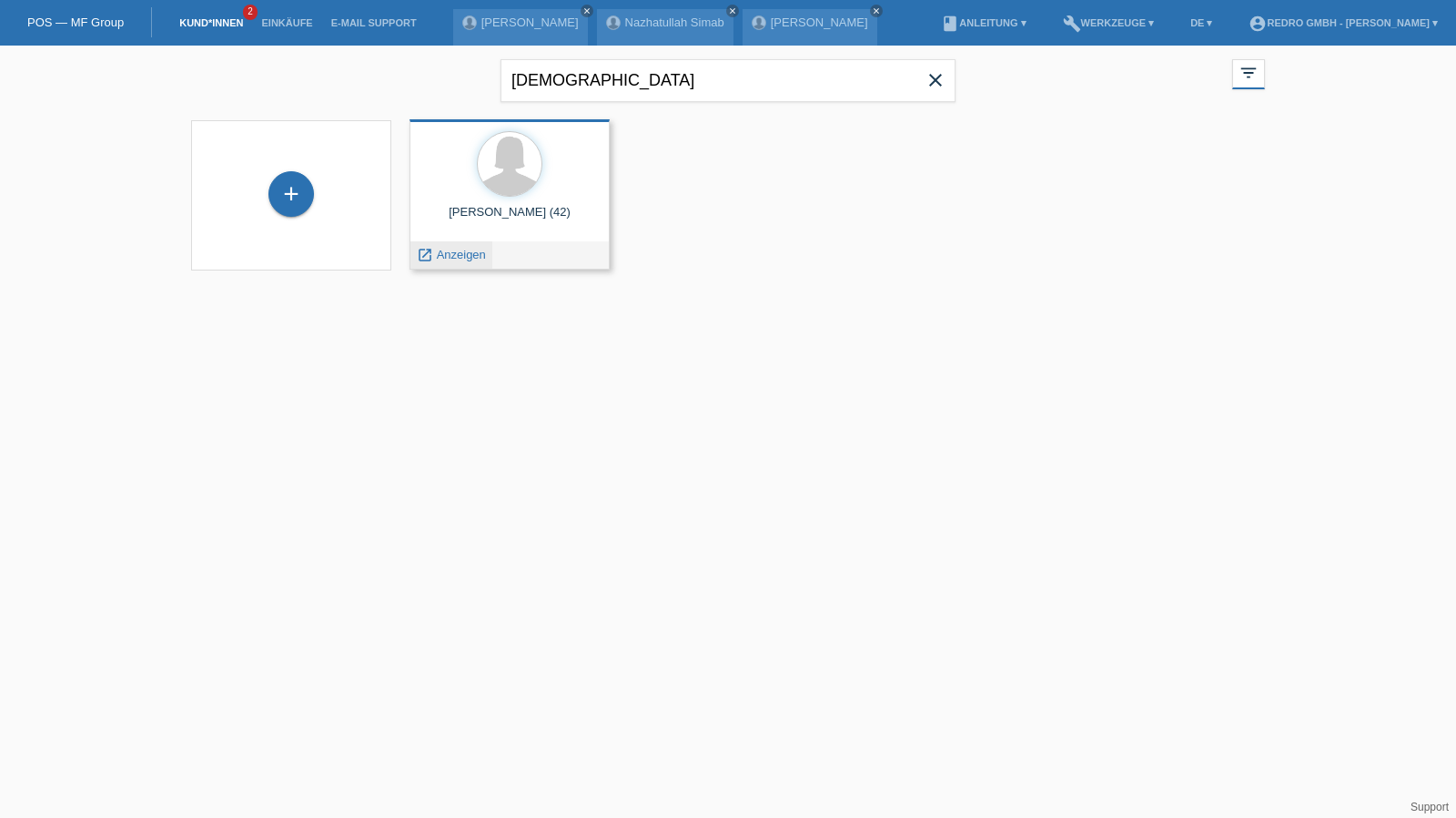
click at [468, 251] on span "Anzeigen" at bounding box center [460, 255] width 49 height 14
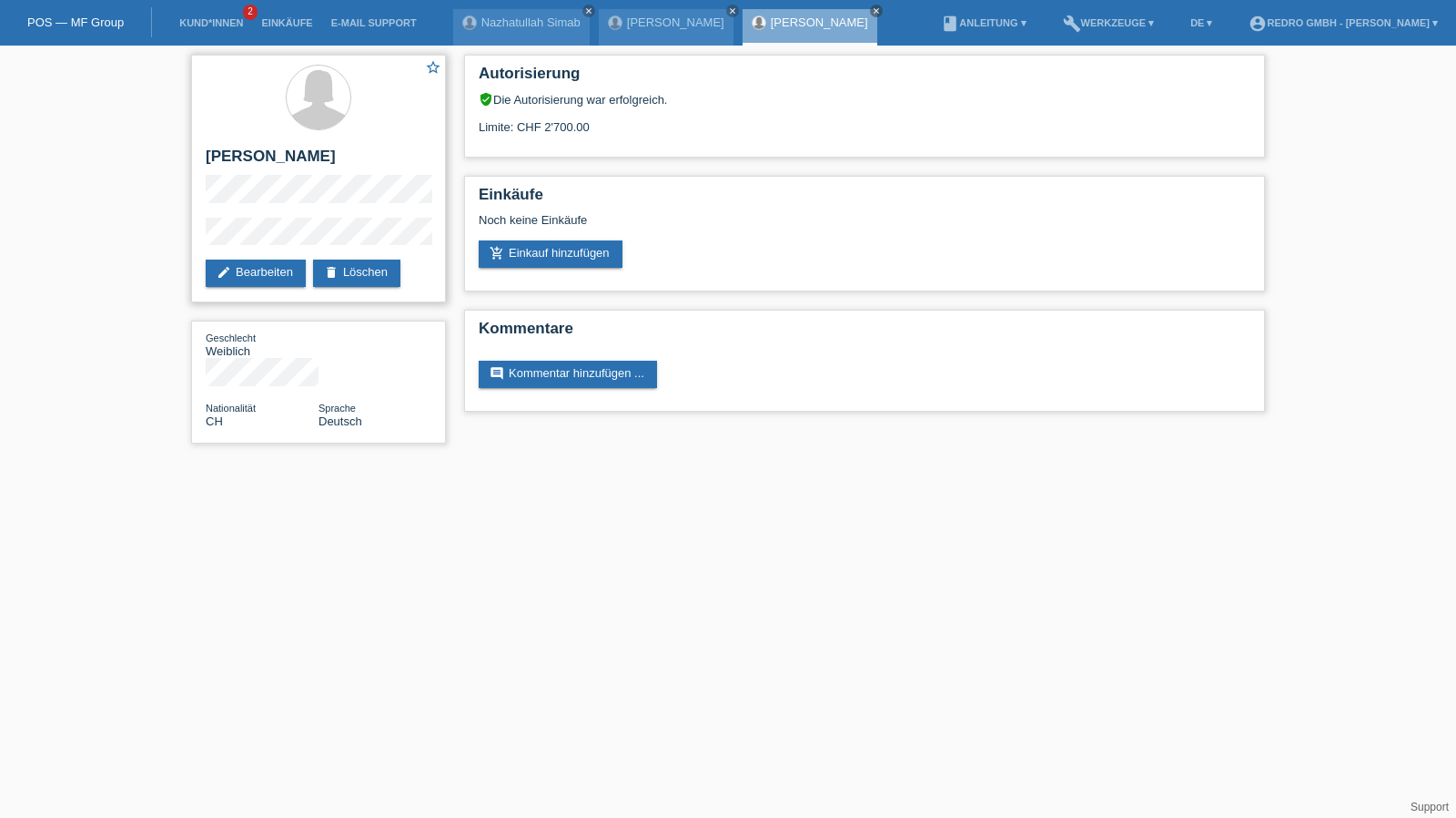
click at [261, 159] on h2 "[PERSON_NAME]" at bounding box center [318, 160] width 226 height 27
copy div "[PERSON_NAME]"
click at [277, 216] on div "star_border [PERSON_NAME] edit Bearbeiten delete Löschen" at bounding box center [318, 178] width 255 height 248
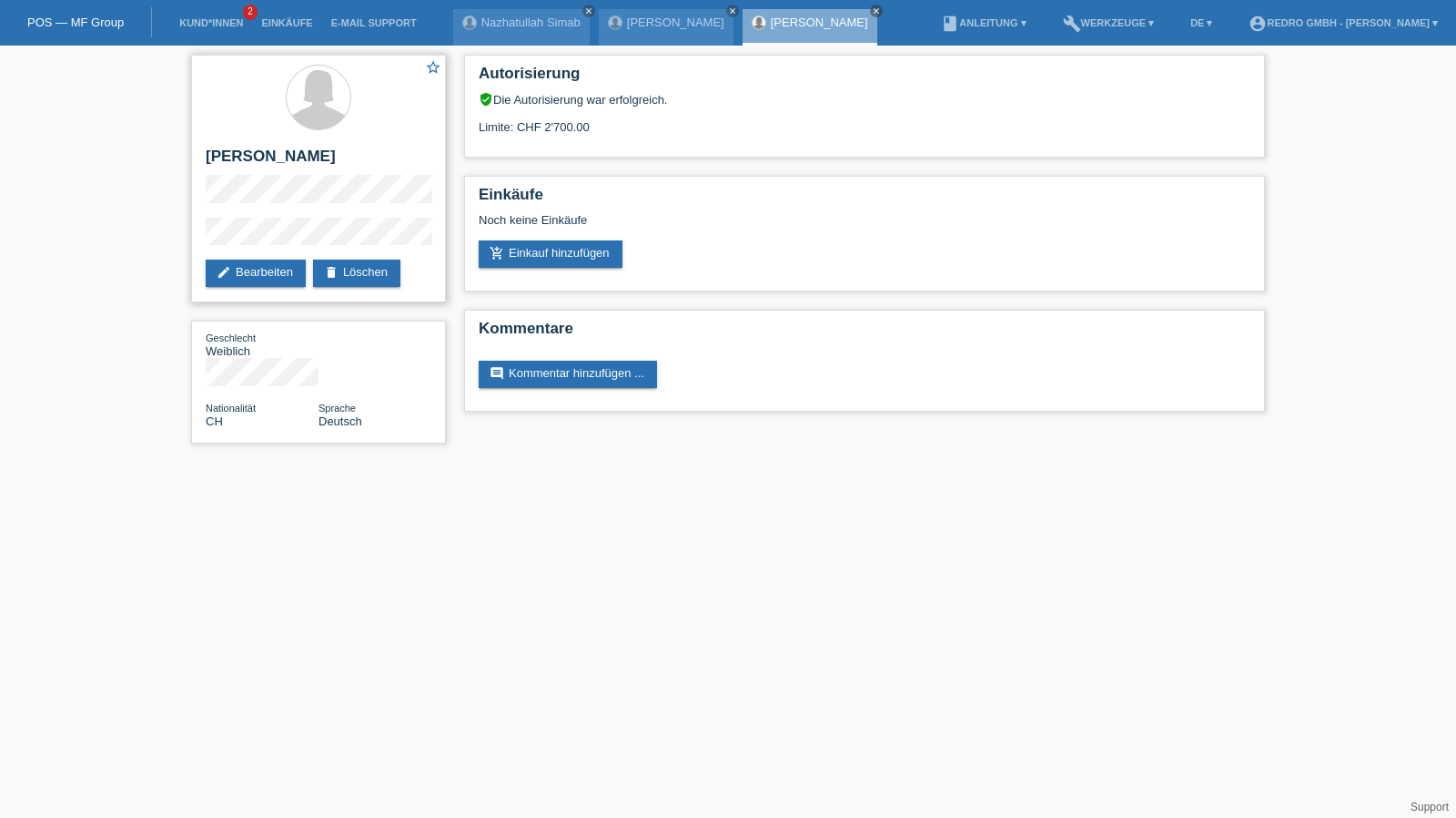
click at [277, 216] on div "star_border [PERSON_NAME] edit Bearbeiten delete Löschen" at bounding box center [318, 178] width 255 height 248
click at [246, 155] on h2 "[PERSON_NAME]" at bounding box center [318, 160] width 226 height 27
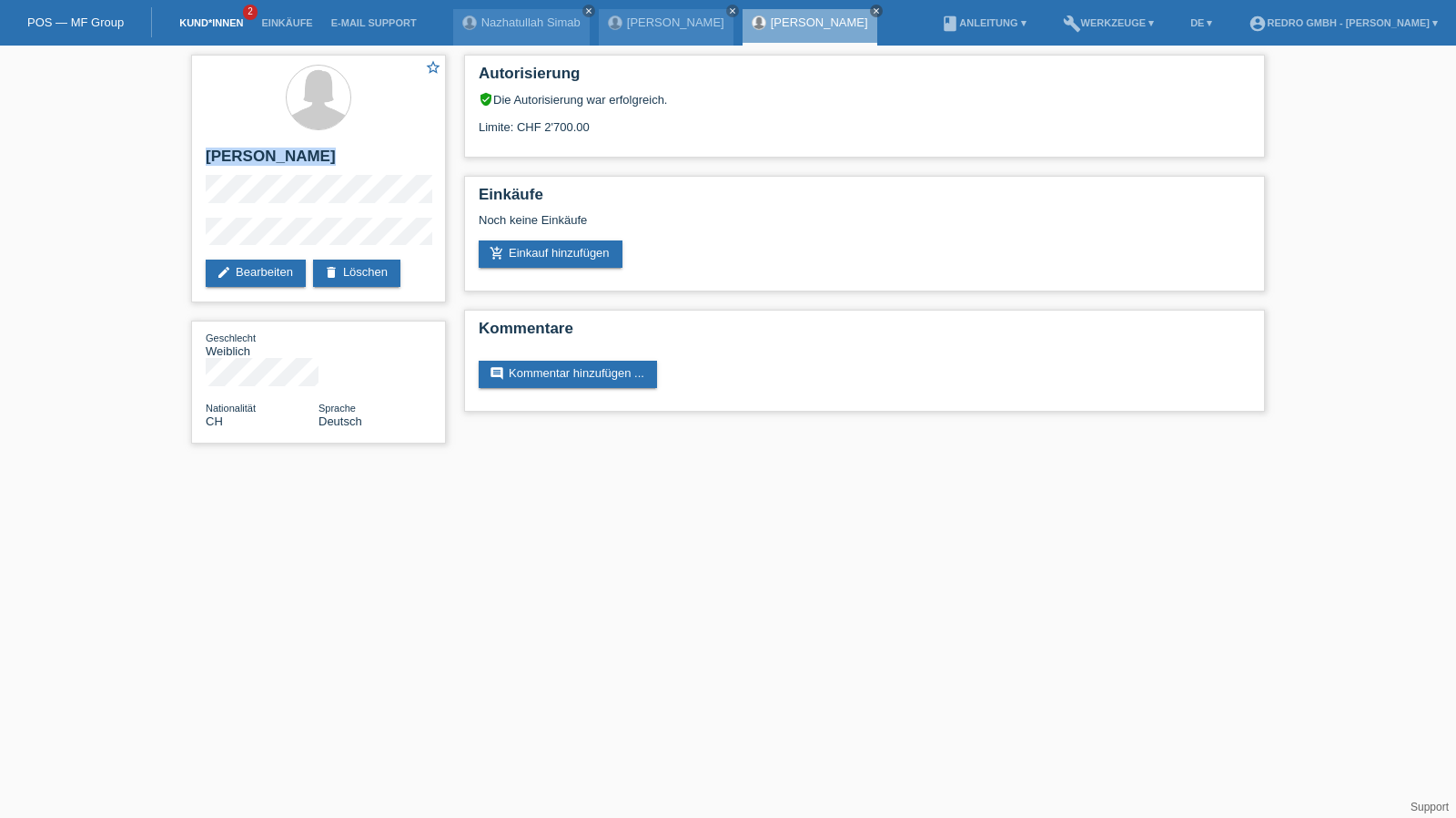
click at [213, 25] on link "Kund*innen" at bounding box center [211, 22] width 82 height 11
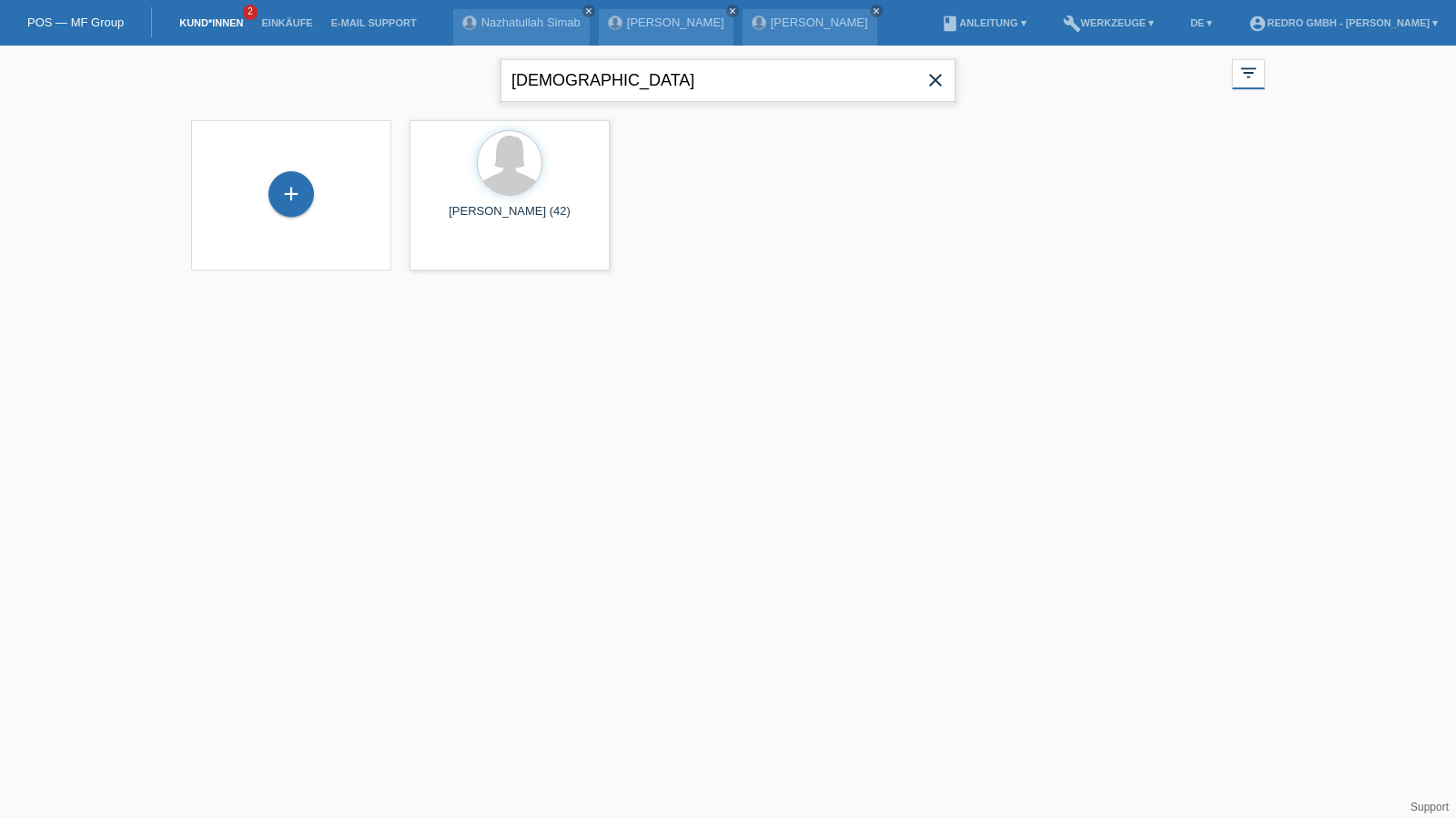
click at [616, 72] on input "huguenin" at bounding box center [727, 80] width 455 height 43
type input "hadorn"
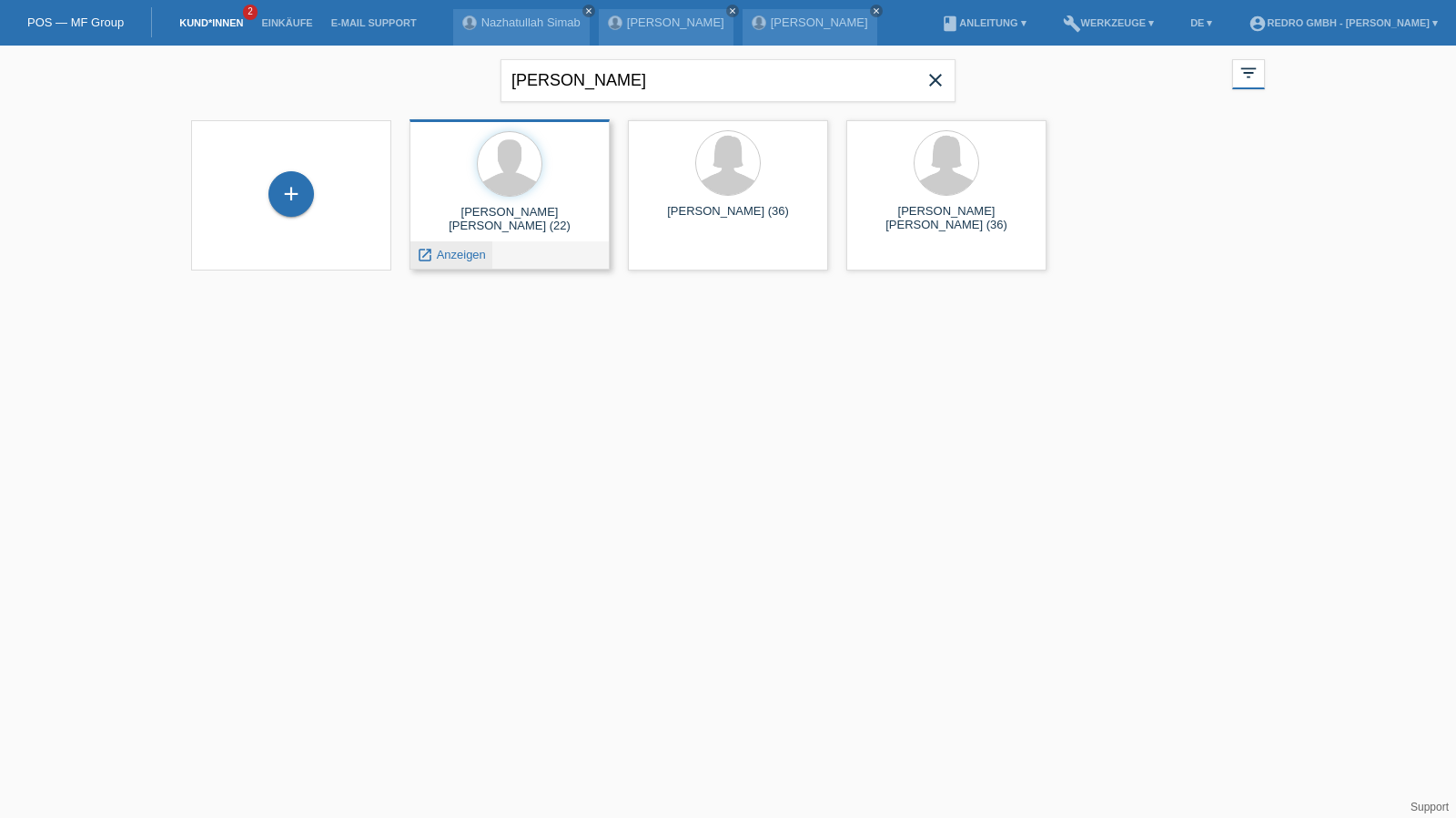
click at [463, 256] on span "Anzeigen" at bounding box center [460, 255] width 49 height 14
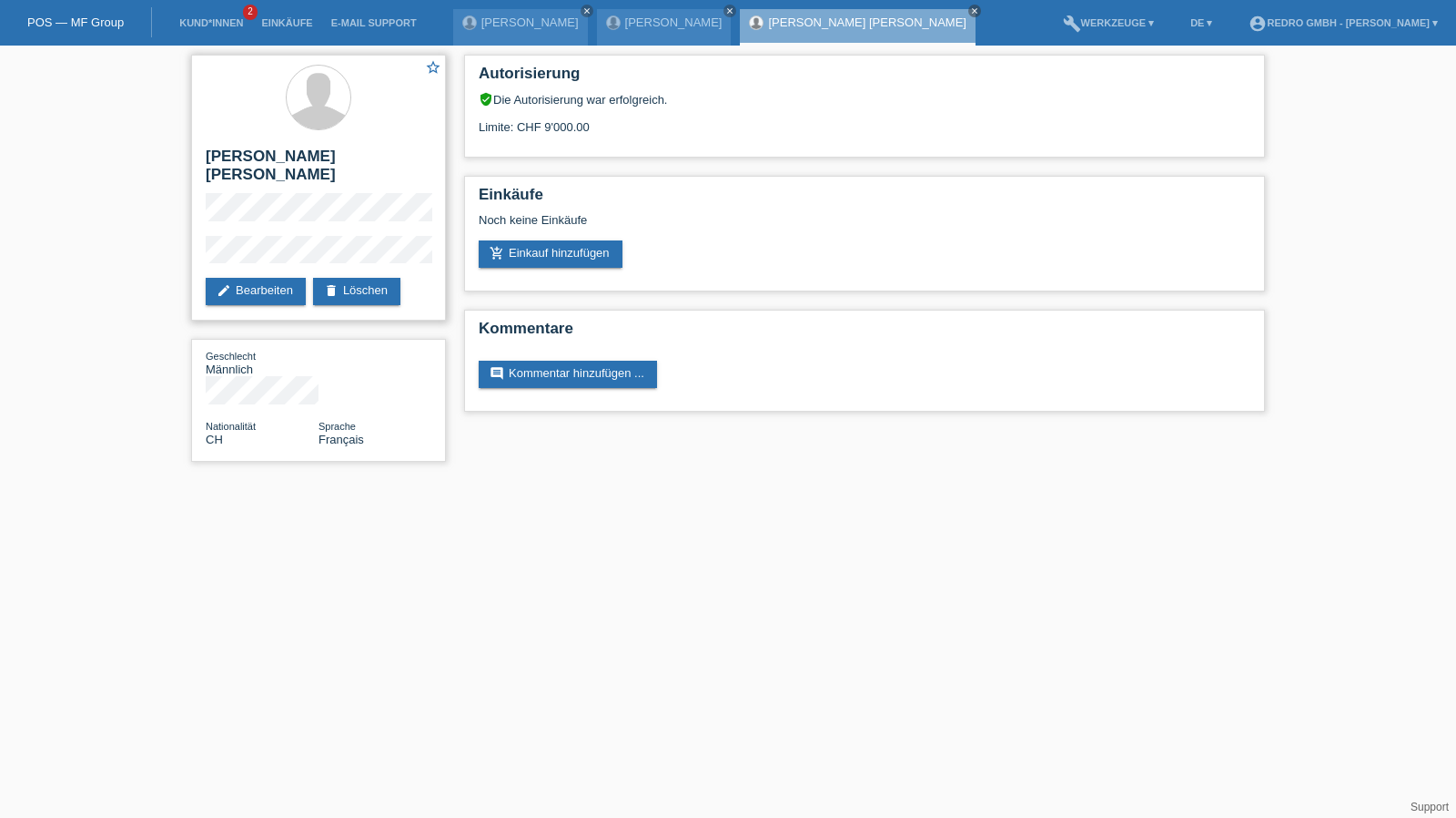
click at [264, 159] on h2 "[PERSON_NAME] [PERSON_NAME]" at bounding box center [318, 170] width 226 height 46
copy div "[PERSON_NAME] [PERSON_NAME]"
click at [163, 236] on div "star_border [PERSON_NAME] [PERSON_NAME] edit Bearbeiten delete Löschen Geschlec…" at bounding box center [728, 263] width 1456 height 434
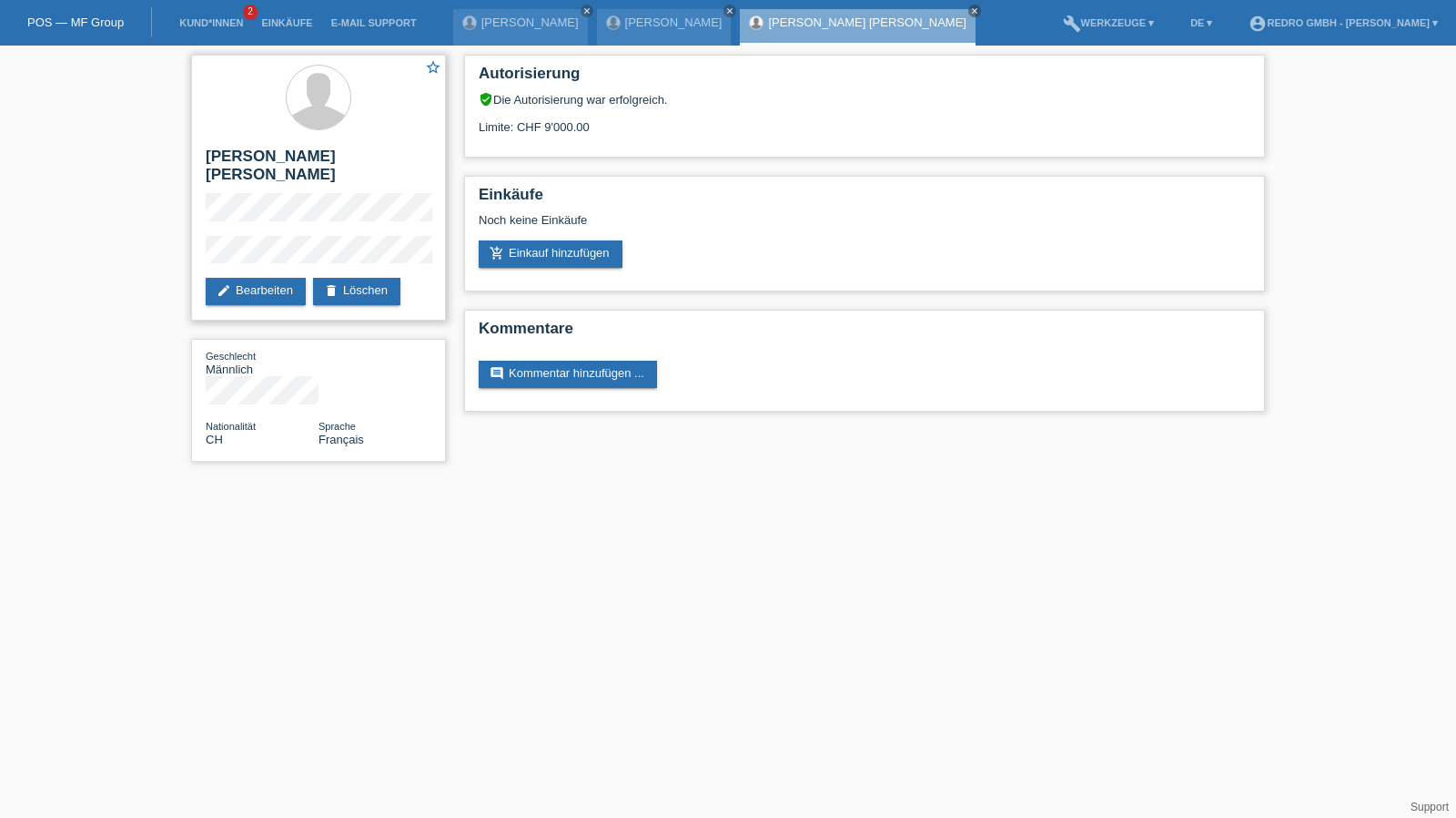
click at [193, 236] on div "star_border [PERSON_NAME] [PERSON_NAME] edit Bearbeiten delete Löschen" at bounding box center [318, 187] width 255 height 266
click at [208, 12] on li "Kund*innen 2" at bounding box center [211, 23] width 82 height 47
click at [204, 17] on li "Kund*innen 2" at bounding box center [211, 23] width 82 height 47
click at [224, 25] on link "Kund*innen" at bounding box center [211, 22] width 82 height 11
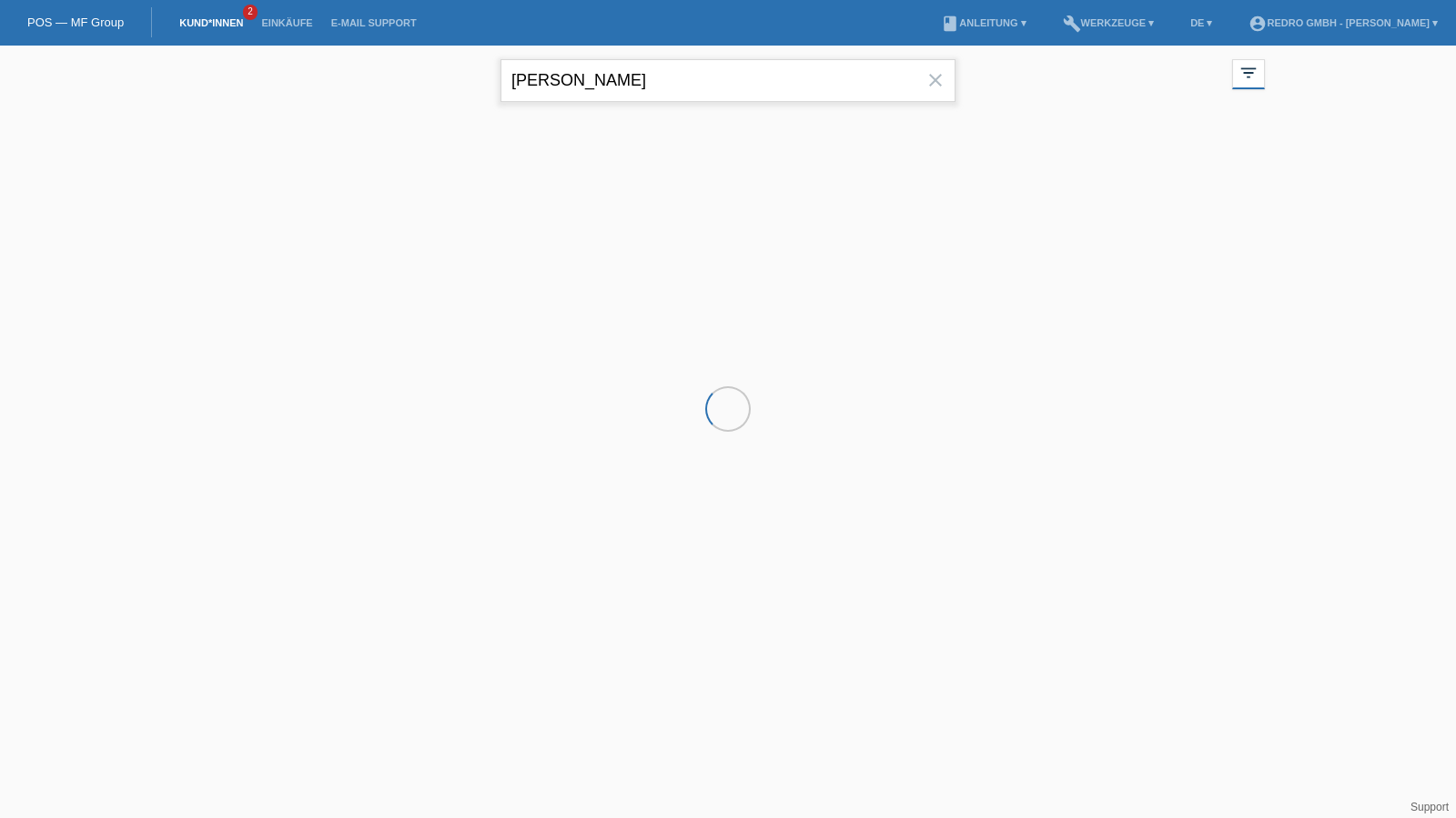
click at [635, 77] on input "hadorn" at bounding box center [727, 80] width 455 height 43
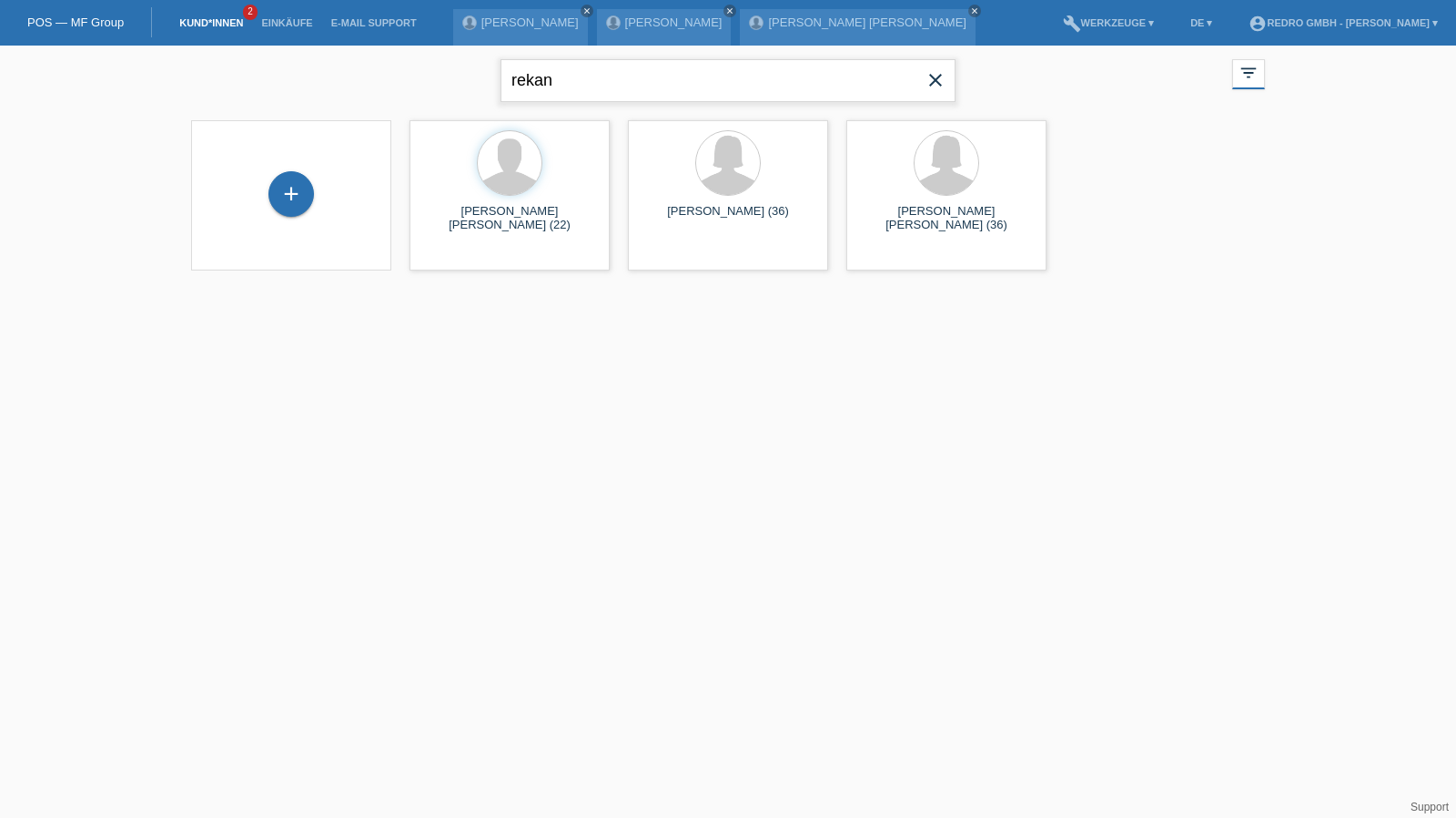
type input "rekan"
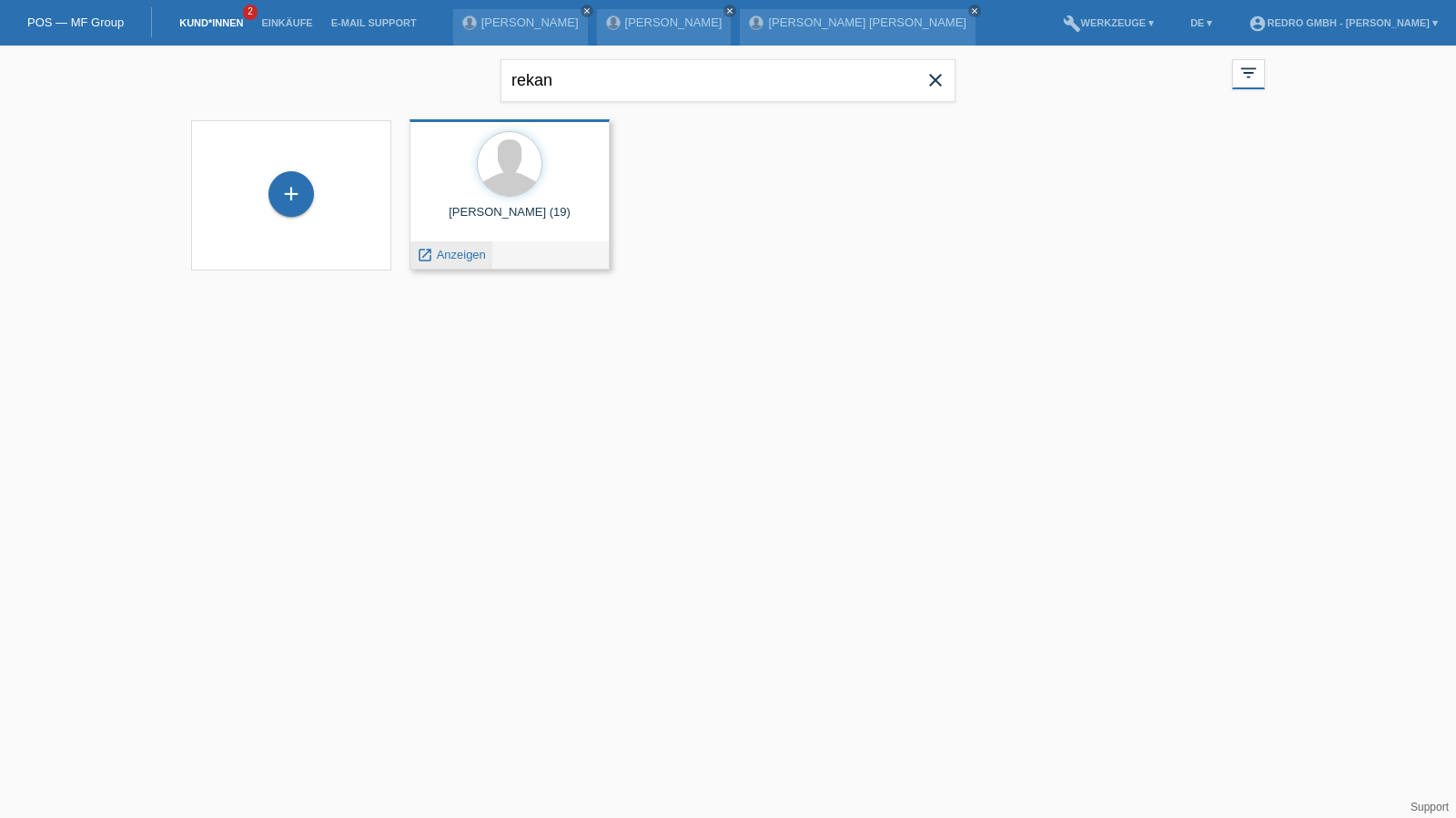
click at [452, 254] on span "Anzeigen" at bounding box center [460, 255] width 49 height 14
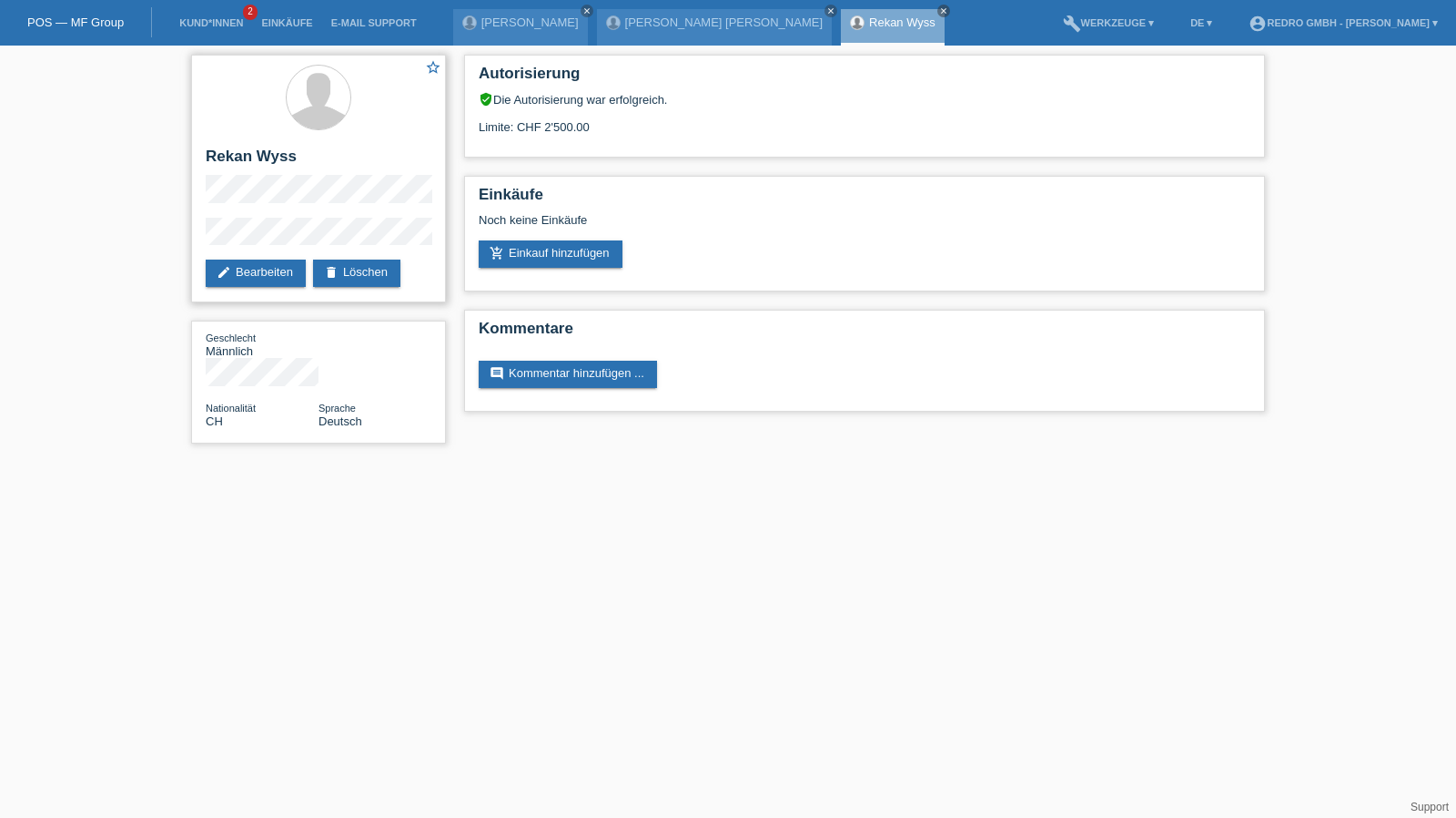
click at [260, 165] on h2 "Rekan Wyss" at bounding box center [318, 160] width 226 height 27
copy div "Rekan Wyss"
click at [158, 227] on div "star_border Rekan Wyss edit Bearbeiten delete Löschen Geschlecht Männlich Natio…" at bounding box center [728, 254] width 1456 height 416
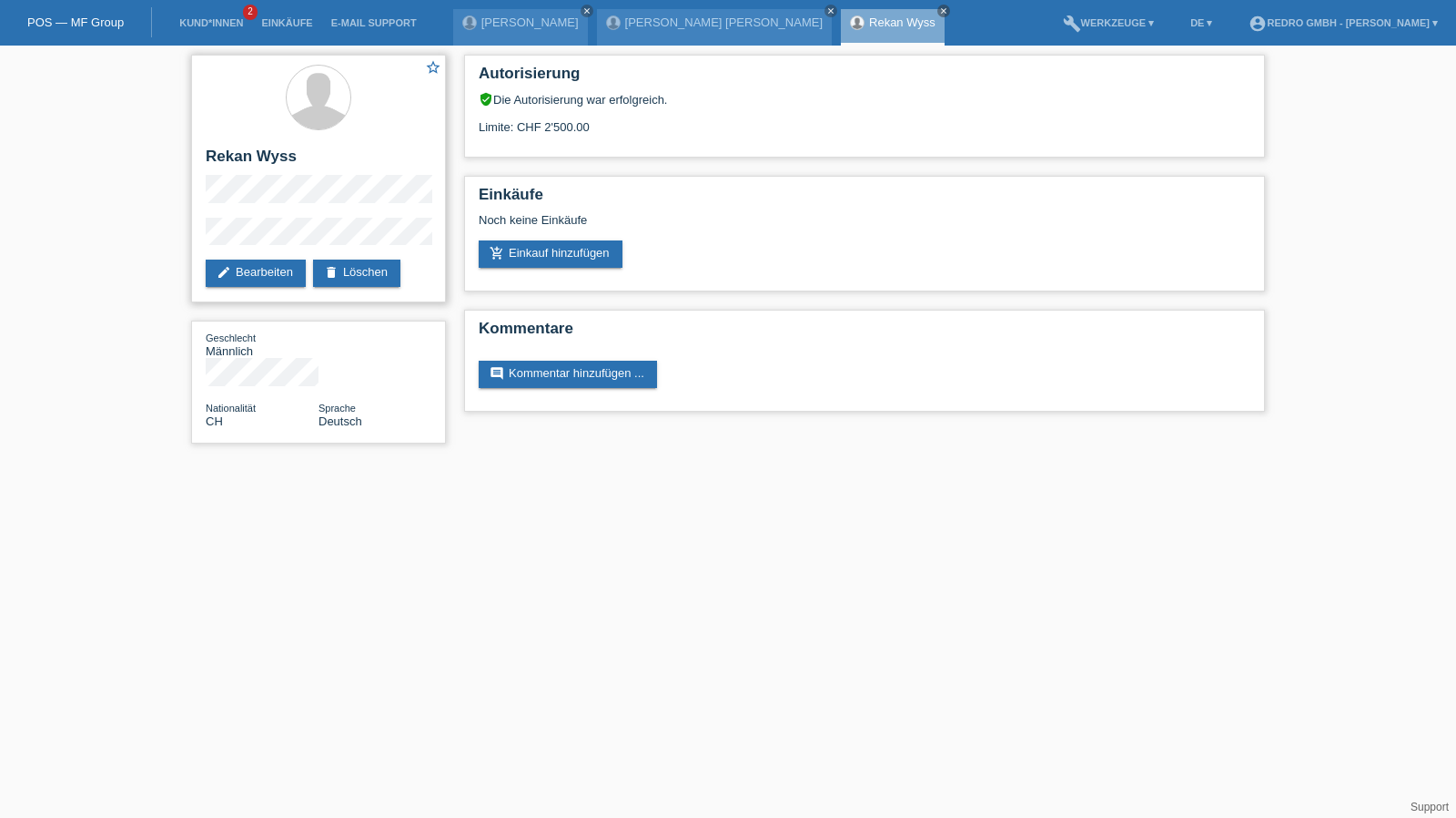
click at [395, 214] on div "star_border Rekan Wyss edit Bearbeiten delete Löschen" at bounding box center [318, 178] width 255 height 248
click at [153, 233] on div "star_border Rekan Wyss edit Bearbeiten delete Löschen Geschlecht Männlich Natio…" at bounding box center [728, 254] width 1456 height 416
click at [229, 25] on link "Kund*innen" at bounding box center [211, 22] width 82 height 11
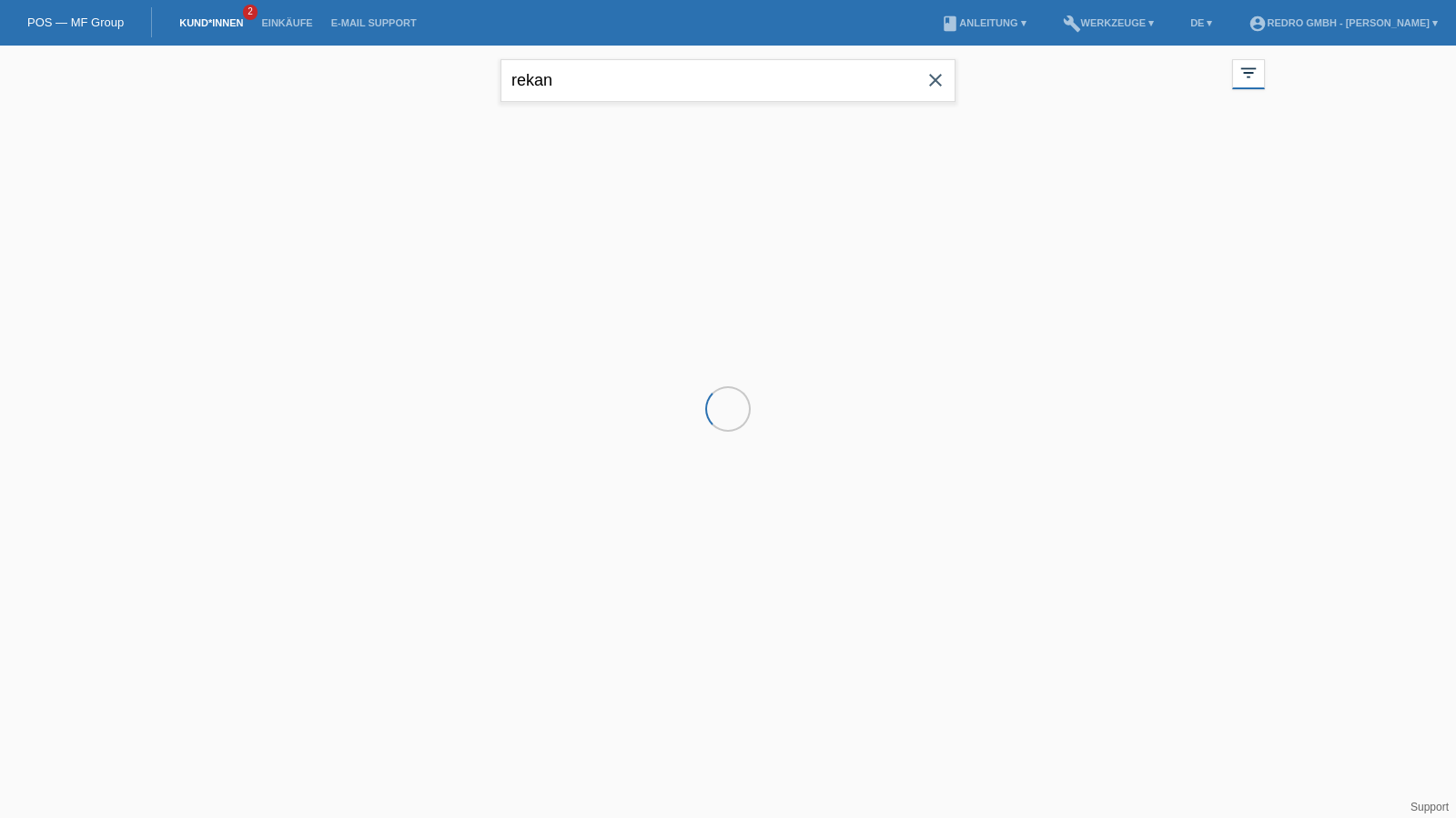
click at [688, 71] on input "rekan" at bounding box center [727, 80] width 455 height 43
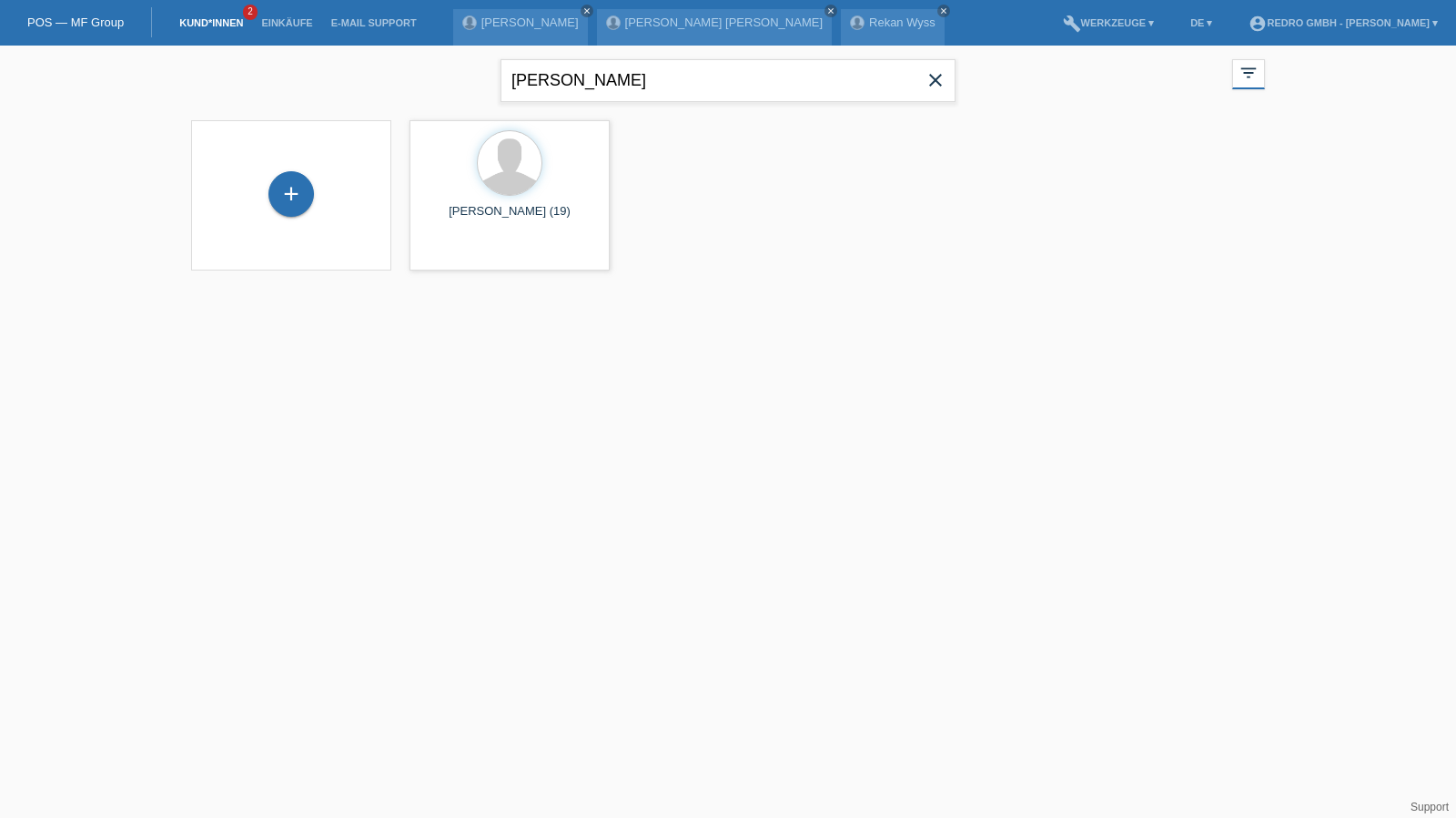
type input "[PERSON_NAME]"
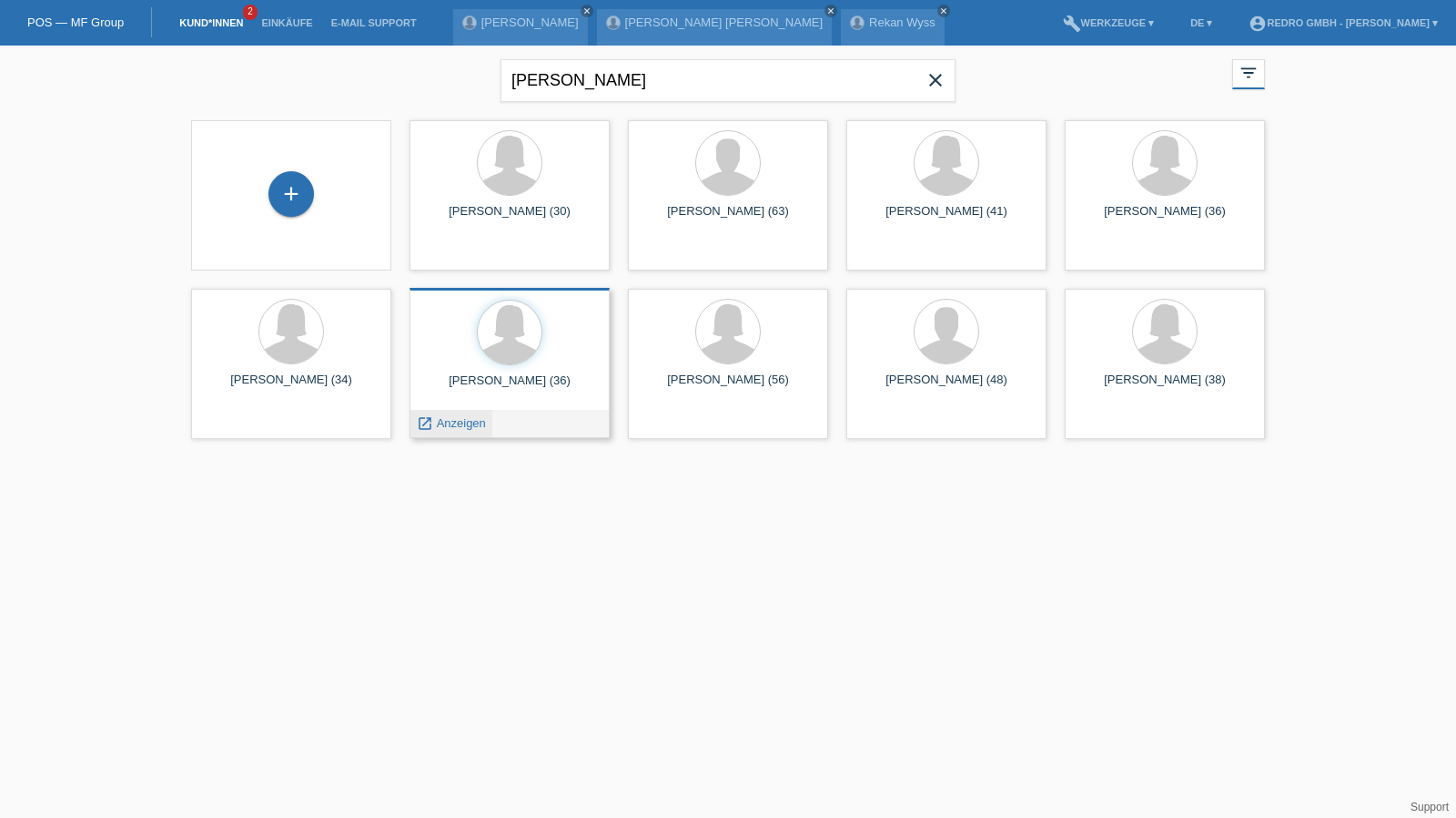
click at [453, 425] on span "Anzeigen" at bounding box center [460, 423] width 49 height 14
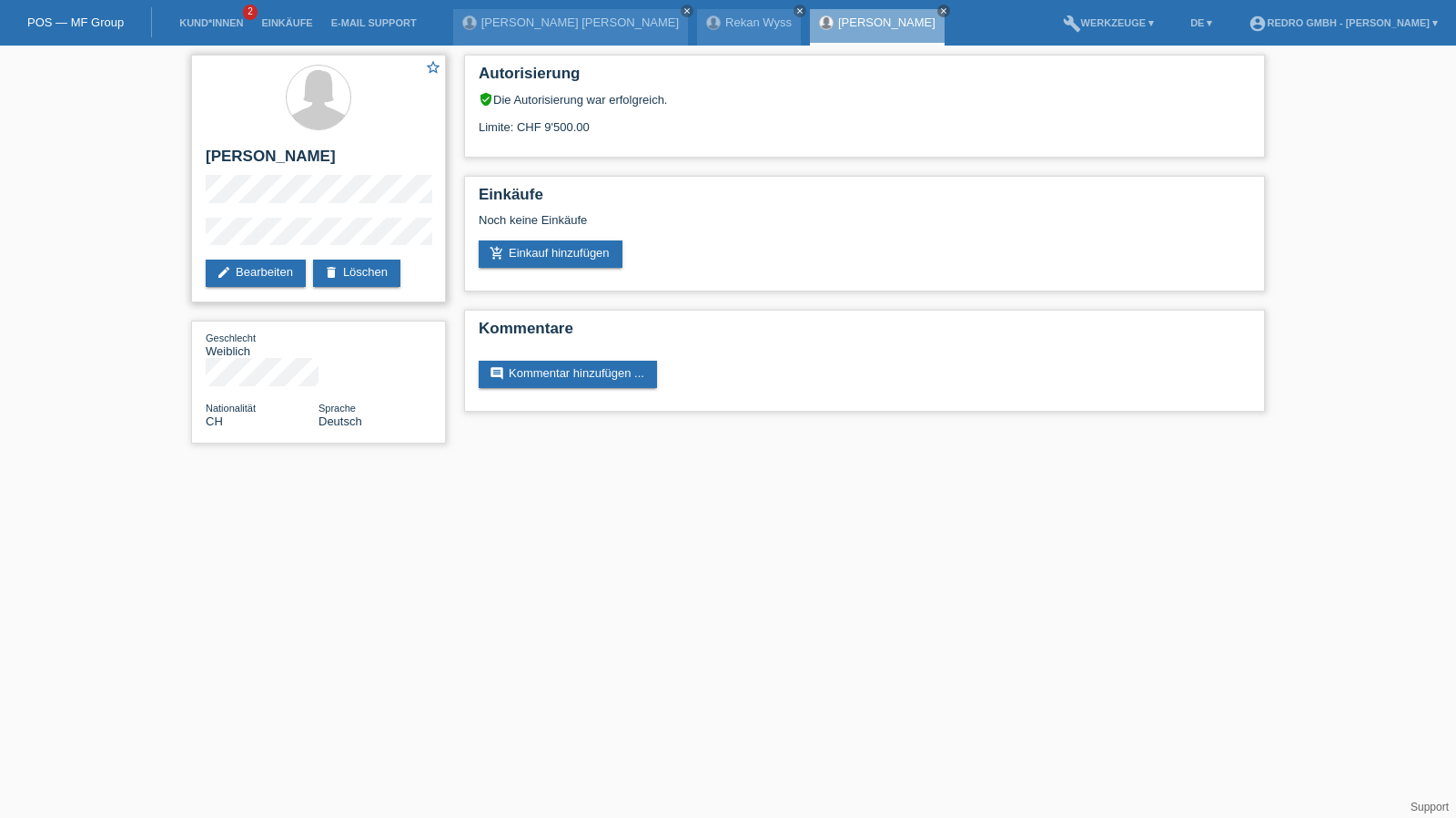
click at [305, 164] on h2 "[PERSON_NAME]" at bounding box center [318, 160] width 226 height 27
copy div "[PERSON_NAME]"
click at [250, 172] on h2 "[PERSON_NAME]" at bounding box center [318, 160] width 226 height 27
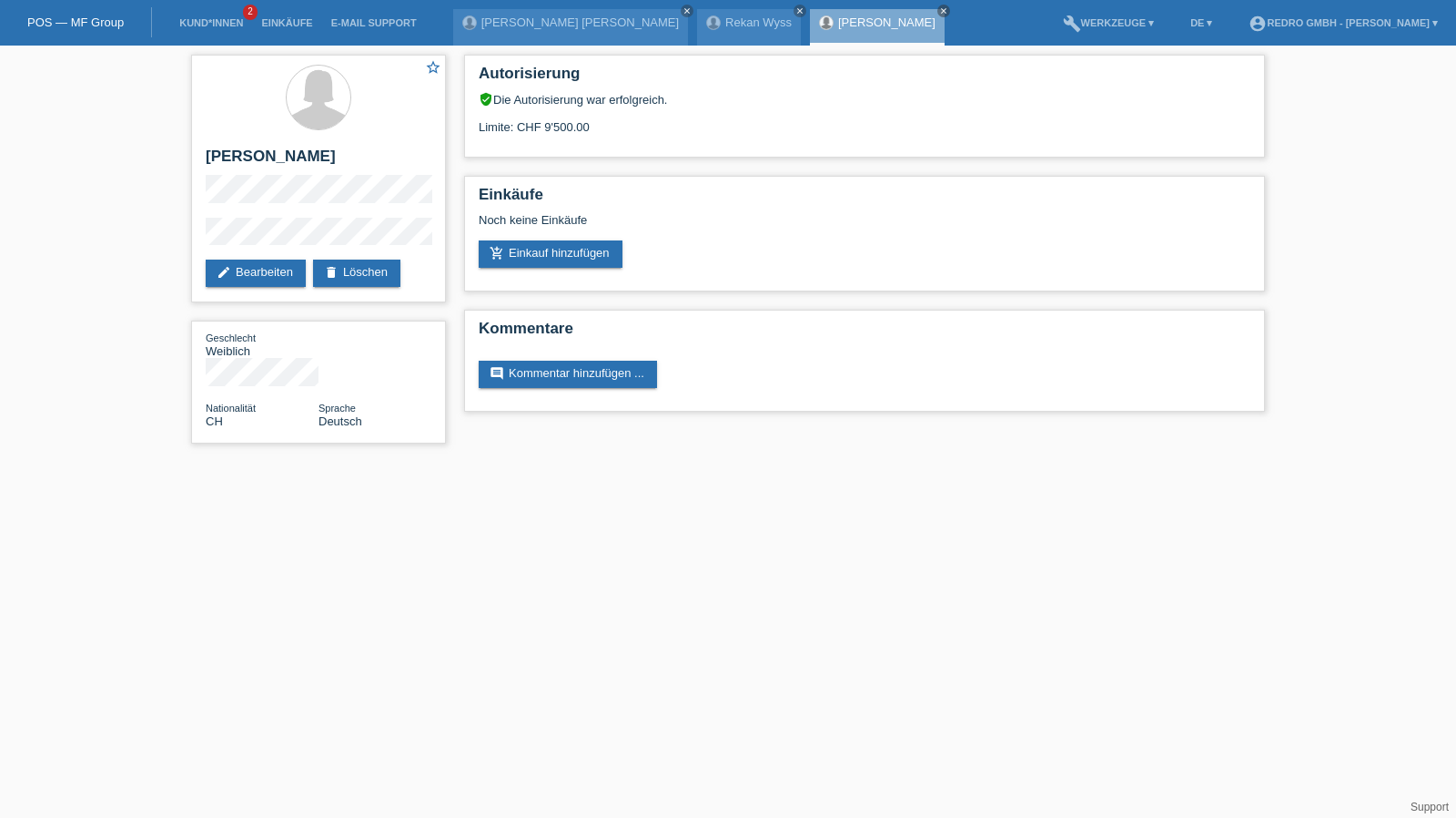
click at [173, 237] on div "star_border Melanie Linda Lüthi edit Bearbeiten delete Löschen Geschlecht Weibl…" at bounding box center [728, 254] width 1456 height 416
click at [202, 27] on link "Kund*innen" at bounding box center [211, 22] width 82 height 11
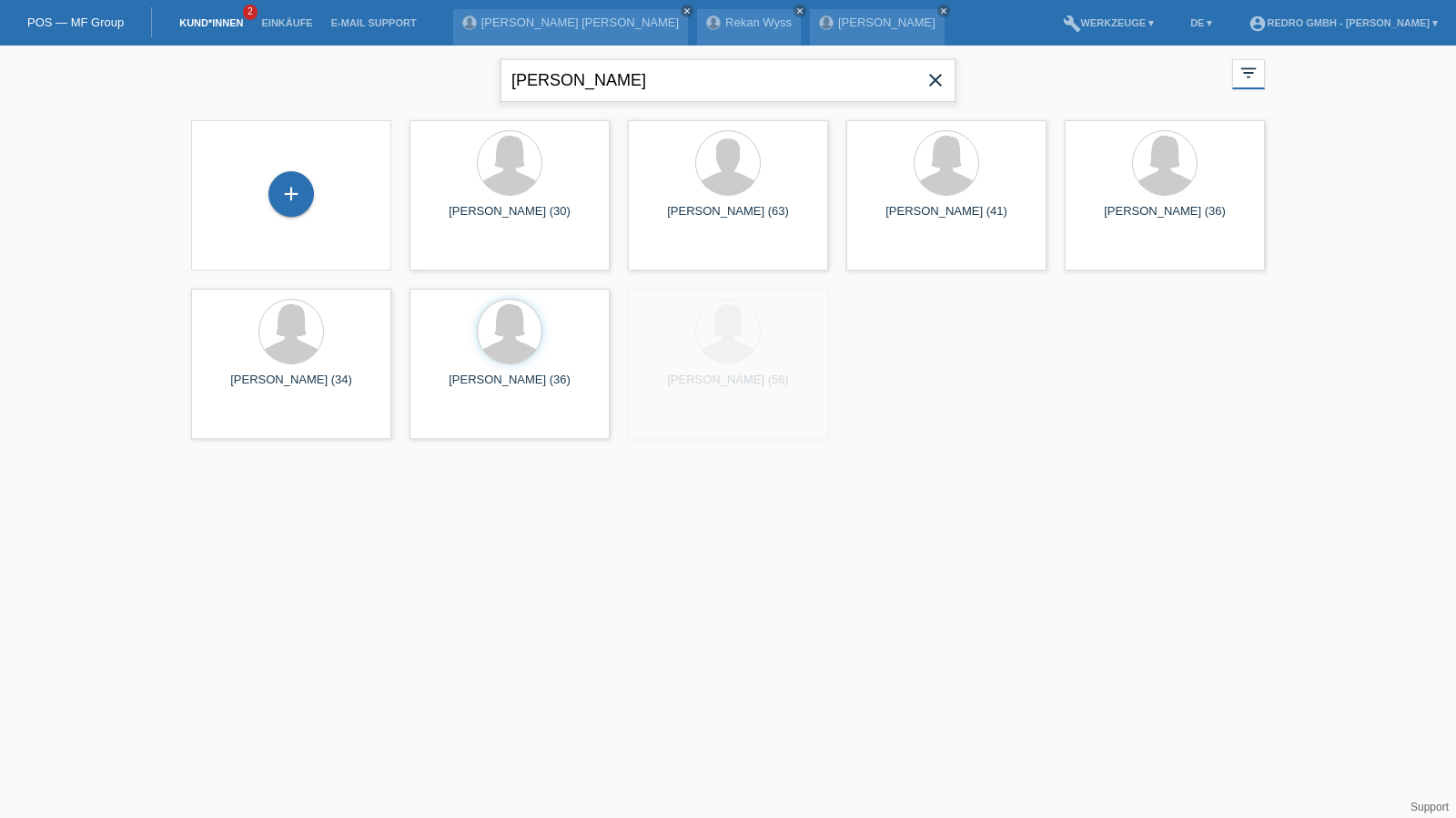
click at [541, 62] on input "[PERSON_NAME]" at bounding box center [727, 80] width 455 height 43
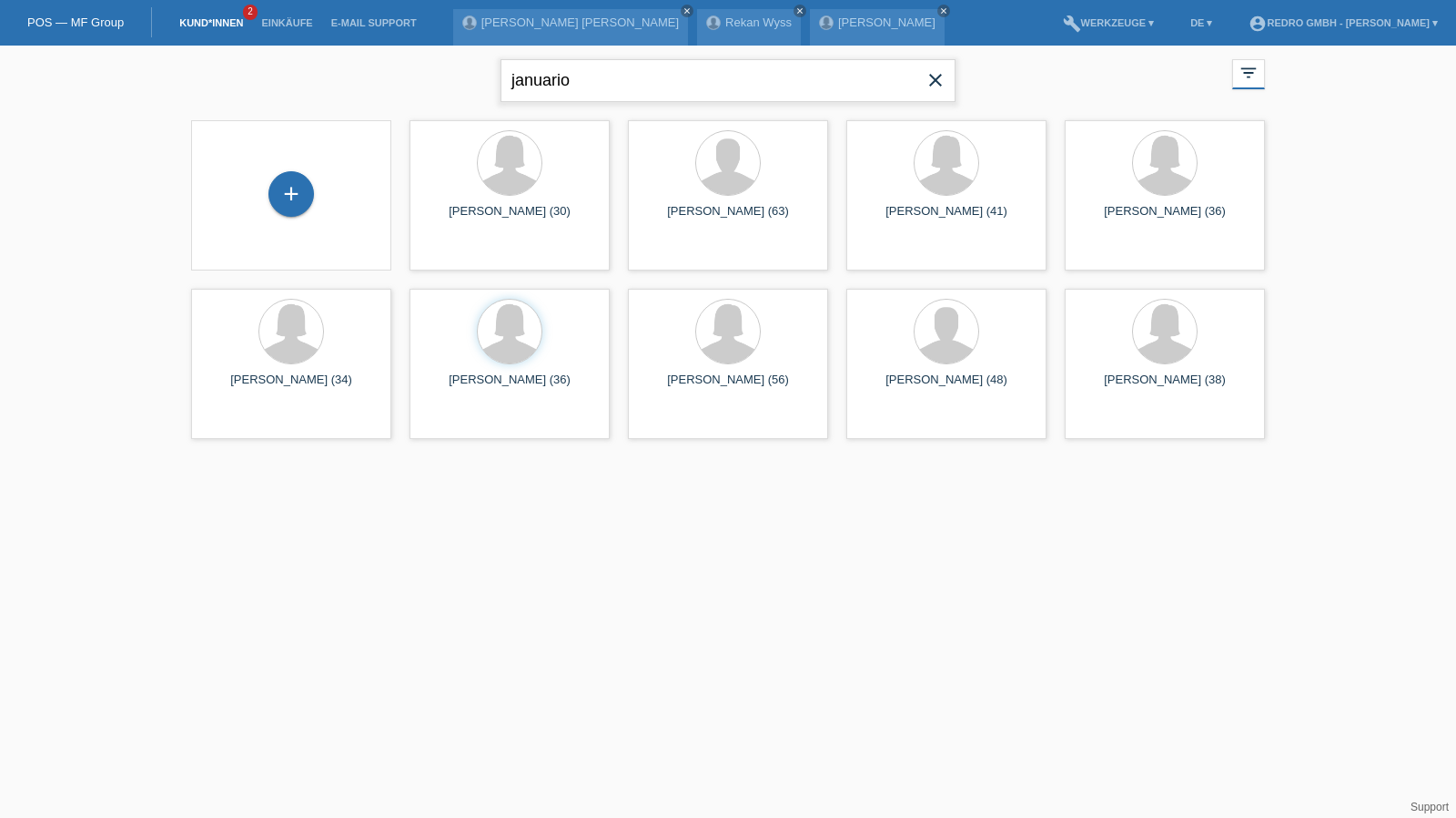
type input "januario"
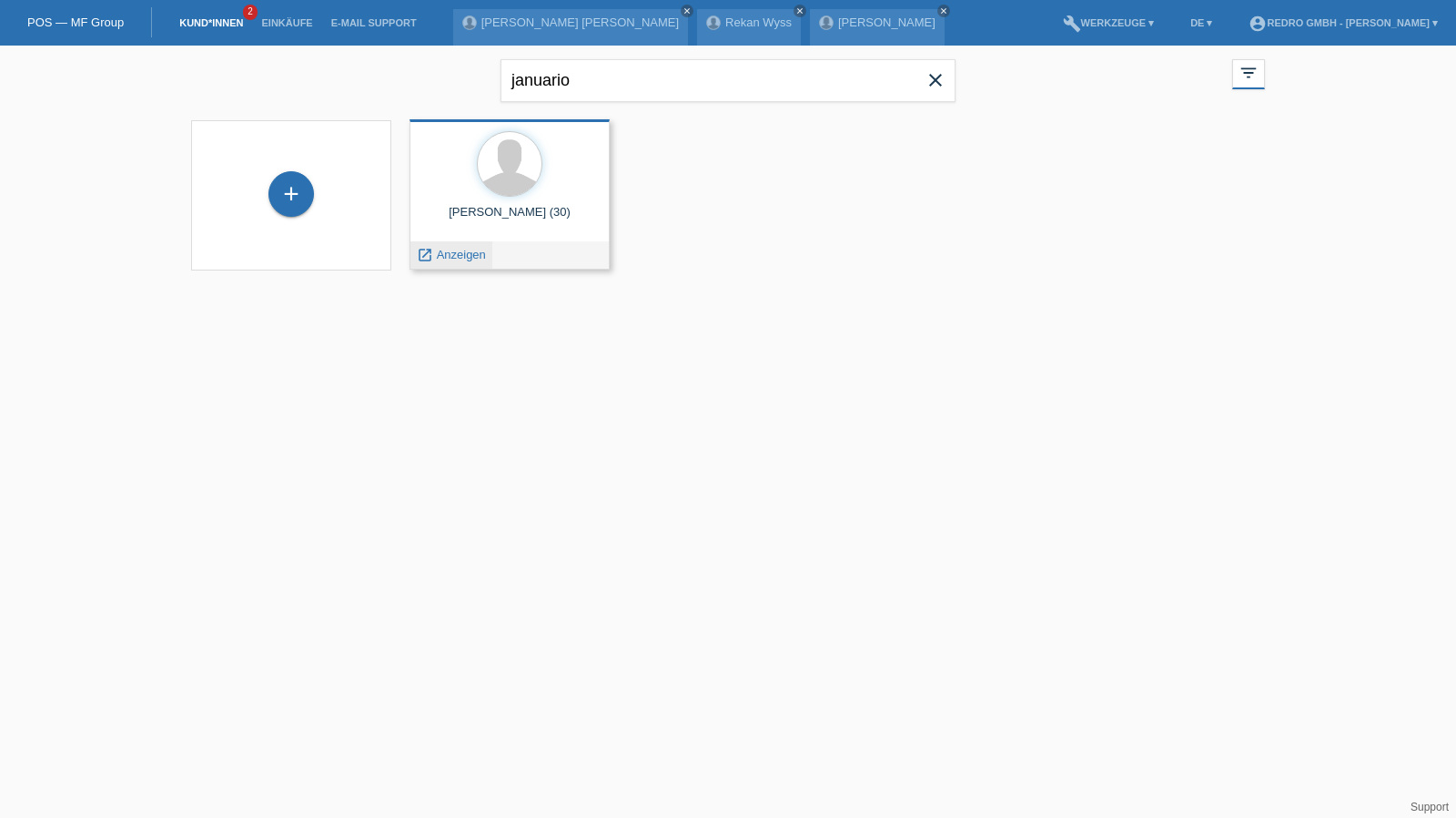
click at [446, 251] on span "Anzeigen" at bounding box center [460, 255] width 49 height 14
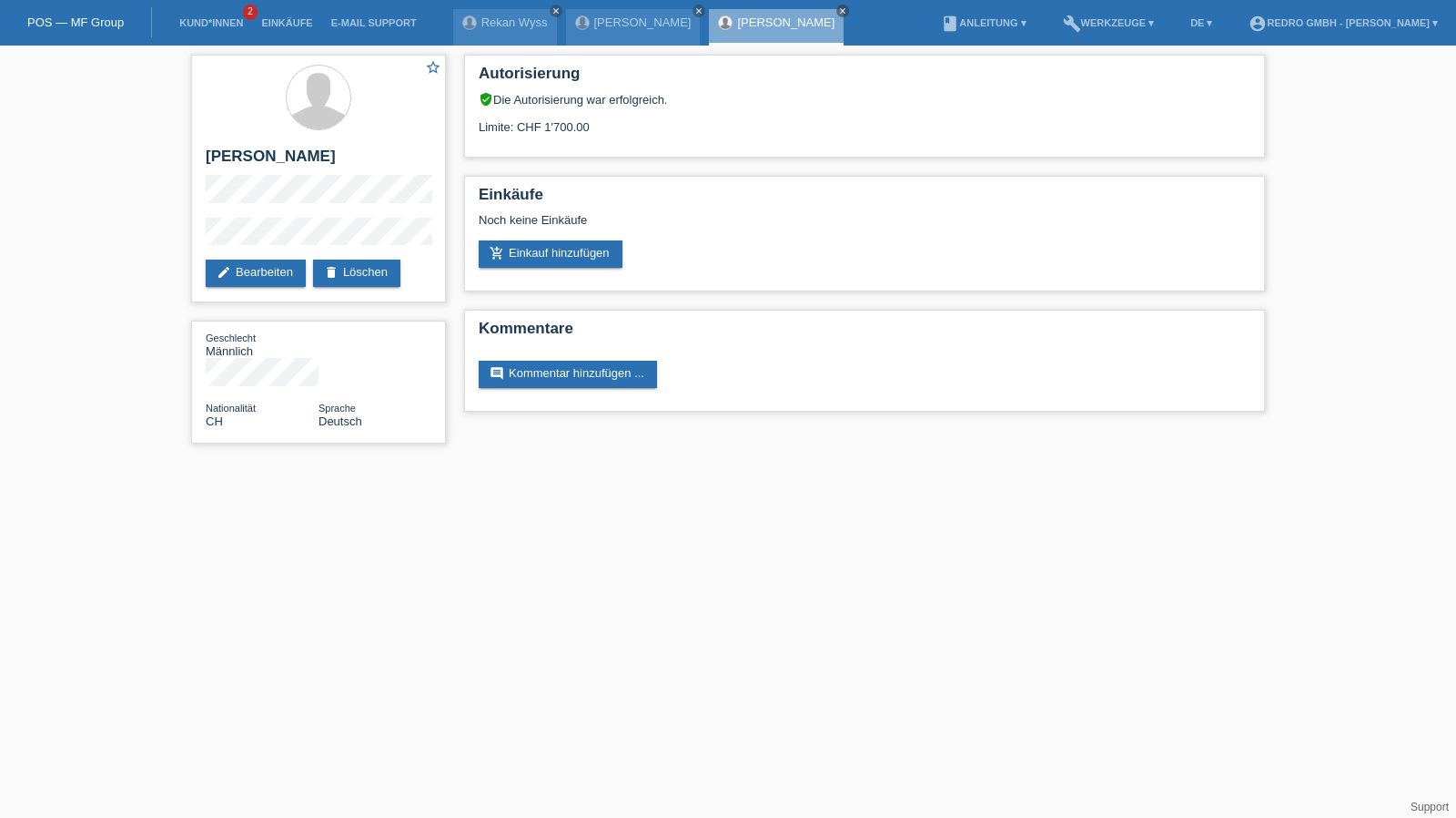
click at [180, 245] on div "star_border [PERSON_NAME] edit Bearbeiten delete Löschen Geschlecht Männlich Na…" at bounding box center [728, 254] width 1456 height 416
click at [283, 156] on h2 "[PERSON_NAME]" at bounding box center [318, 160] width 226 height 27
copy div "[PERSON_NAME]"
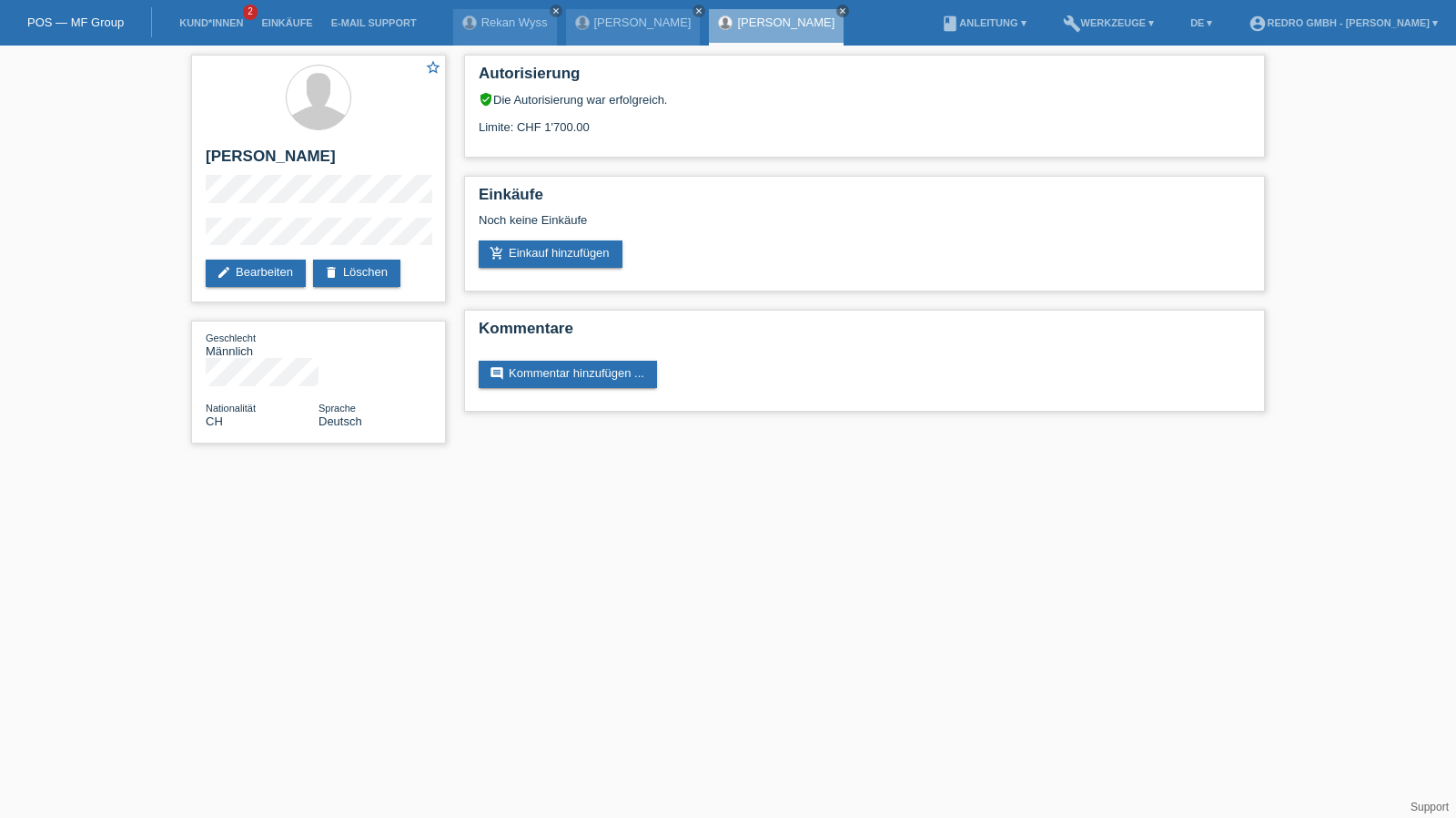
click at [168, 238] on div "star_border [PERSON_NAME] edit Bearbeiten delete Löschen Geschlecht Männlich Na…" at bounding box center [728, 254] width 1456 height 416
